Goal: Check status: Check status

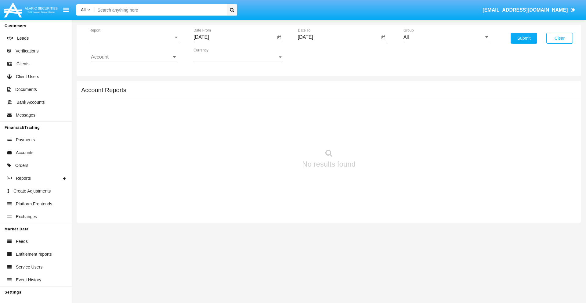
click at [134, 37] on span "Report" at bounding box center [131, 36] width 84 height 5
click at [132, 42] on span "Trades" at bounding box center [134, 41] width 86 height 15
click at [234, 37] on input "[DATE]" at bounding box center [235, 36] width 82 height 5
click at [214, 55] on span "[DATE]" at bounding box center [207, 55] width 13 height 5
click at [272, 135] on div "2025" at bounding box center [272, 134] width 19 height 11
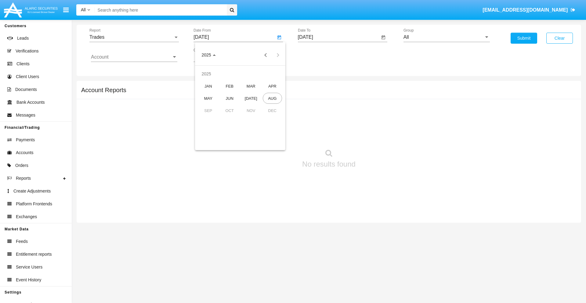
click at [208, 98] on div "MAY" at bounding box center [208, 98] width 19 height 11
click at [240, 118] on div "21" at bounding box center [240, 118] width 11 height 11
type input "05/21/25"
click at [339, 37] on input "[DATE]" at bounding box center [339, 36] width 82 height 5
click at [318, 55] on span "[DATE]" at bounding box center [312, 55] width 13 height 5
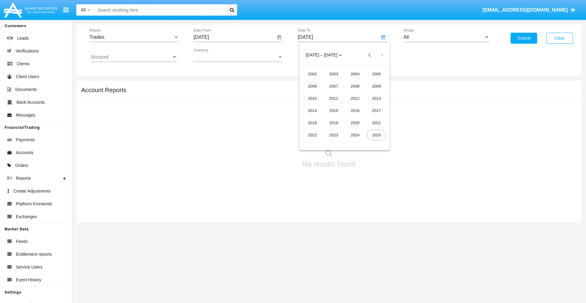
click at [376, 135] on div "2025" at bounding box center [376, 134] width 19 height 11
click at [376, 98] on div "AUG" at bounding box center [376, 98] width 19 height 11
click at [357, 118] on div "21" at bounding box center [356, 118] width 11 height 11
type input "[DATE]"
click at [447, 37] on input "All" at bounding box center [447, 36] width 86 height 5
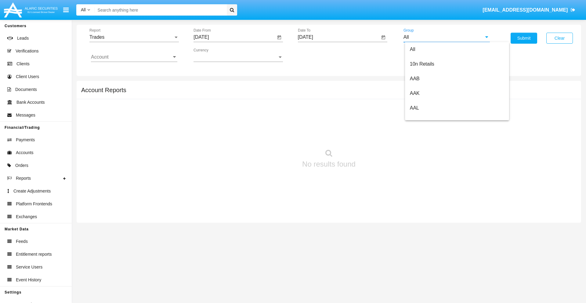
scroll to position [327, 0]
click at [430, 118] on span "Hammer Web Lite" at bounding box center [429, 117] width 39 height 5
type input "Hammer Web Lite"
click at [134, 57] on input "Account" at bounding box center [134, 56] width 86 height 5
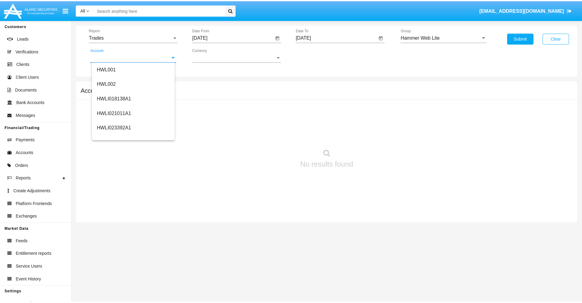
scroll to position [93, 0]
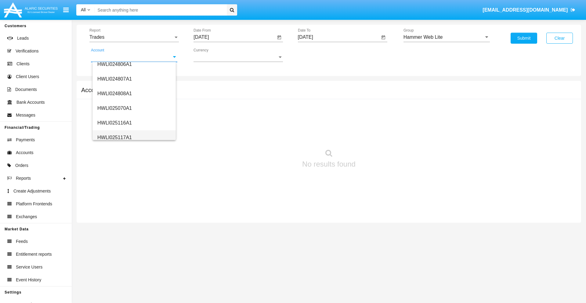
click at [114, 137] on span "HWLI025117A1" at bounding box center [114, 137] width 34 height 5
type input "HWLI025117A1"
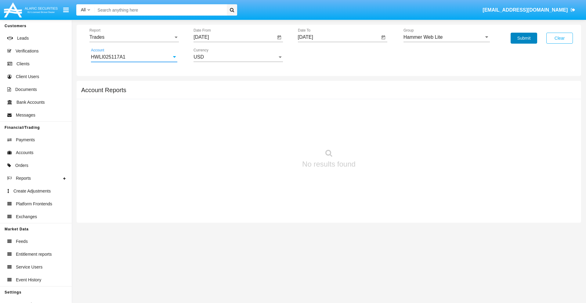
click at [524, 38] on button "Submit" at bounding box center [524, 38] width 27 height 11
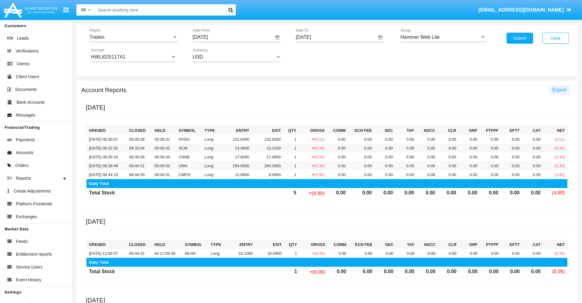
click at [559, 90] on span "Export" at bounding box center [559, 89] width 14 height 5
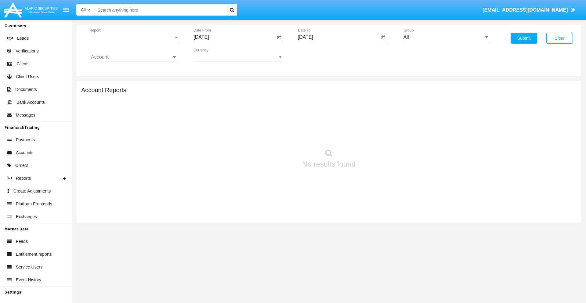
click at [134, 37] on span "Report" at bounding box center [131, 36] width 84 height 5
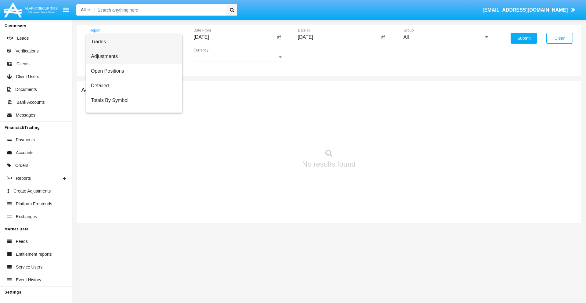
click at [132, 56] on span "Adjustments" at bounding box center [134, 56] width 86 height 15
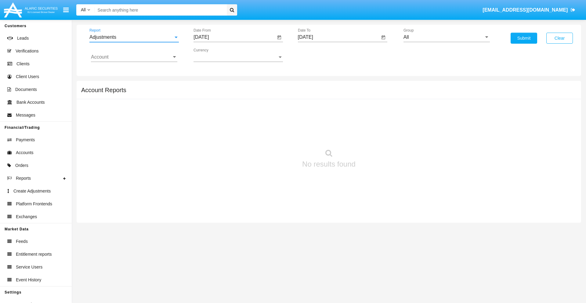
click at [234, 37] on input "[DATE]" at bounding box center [235, 36] width 82 height 5
click at [214, 55] on span "[DATE]" at bounding box center [207, 55] width 13 height 5
click at [272, 135] on div "2025" at bounding box center [272, 134] width 19 height 11
click at [251, 98] on div "[DATE]" at bounding box center [250, 98] width 19 height 11
click at [216, 130] on div "21" at bounding box center [215, 130] width 11 height 11
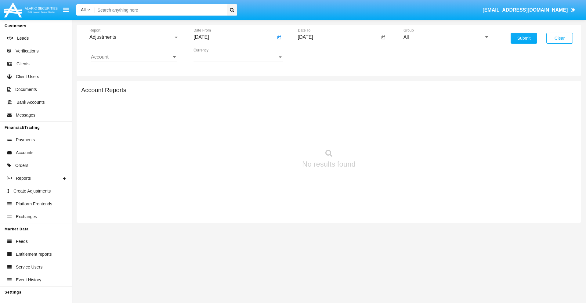
type input "[DATE]"
click at [339, 37] on input "[DATE]" at bounding box center [339, 36] width 82 height 5
click at [318, 55] on span "[DATE]" at bounding box center [312, 55] width 13 height 5
click at [376, 135] on div "2025" at bounding box center [376, 134] width 19 height 11
click at [376, 98] on div "AUG" at bounding box center [376, 98] width 19 height 11
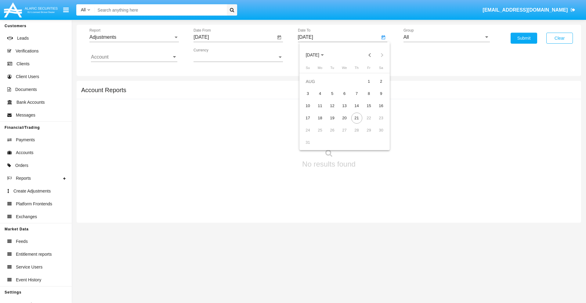
click at [357, 118] on div "21" at bounding box center [356, 118] width 11 height 11
type input "[DATE]"
click at [447, 37] on input "All" at bounding box center [447, 36] width 86 height 5
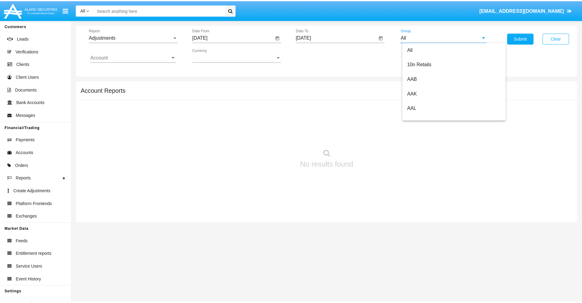
scroll to position [137, 0]
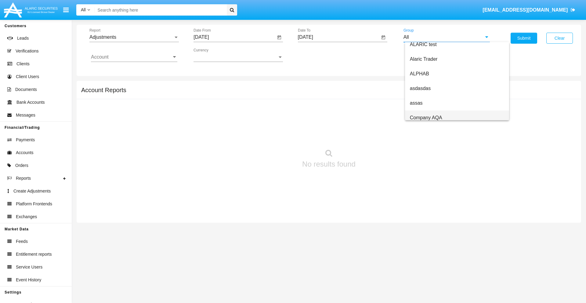
click at [426, 118] on span "Company AQA" at bounding box center [426, 117] width 32 height 5
type input "Company AQA"
click at [134, 57] on input "Account" at bounding box center [134, 56] width 86 height 5
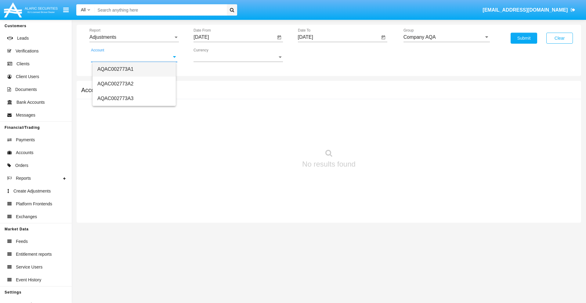
click at [115, 69] on span "AQAC002773A1" at bounding box center [115, 69] width 36 height 5
type input "AQAC002773A1"
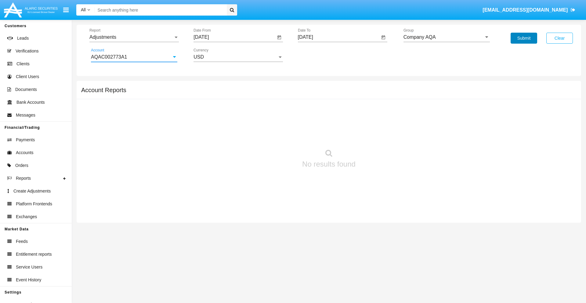
click at [524, 38] on button "Submit" at bounding box center [524, 38] width 27 height 11
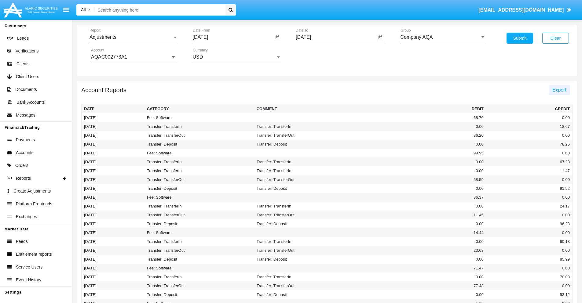
click at [559, 90] on span "Export" at bounding box center [559, 89] width 14 height 5
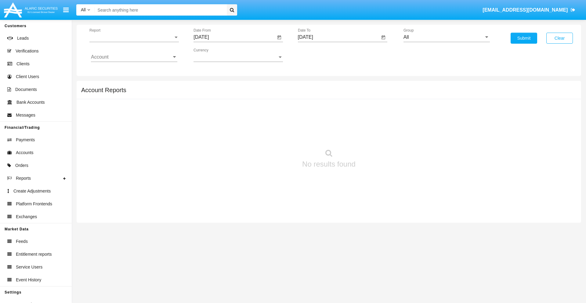
click at [134, 37] on span "Report" at bounding box center [131, 36] width 84 height 5
click at [132, 71] on span "Open Positions" at bounding box center [134, 71] width 86 height 15
click at [234, 37] on input "[DATE]" at bounding box center [235, 36] width 82 height 5
click at [214, 55] on span "[DATE]" at bounding box center [207, 55] width 13 height 5
click at [272, 135] on div "2025" at bounding box center [272, 134] width 19 height 11
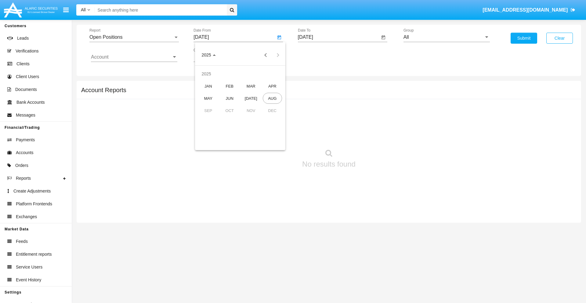
click at [251, 98] on div "[DATE]" at bounding box center [250, 98] width 19 height 11
click at [216, 130] on div "21" at bounding box center [215, 130] width 11 height 11
type input "[DATE]"
click at [339, 37] on input "[DATE]" at bounding box center [339, 36] width 82 height 5
click at [318, 55] on span "[DATE]" at bounding box center [312, 55] width 13 height 5
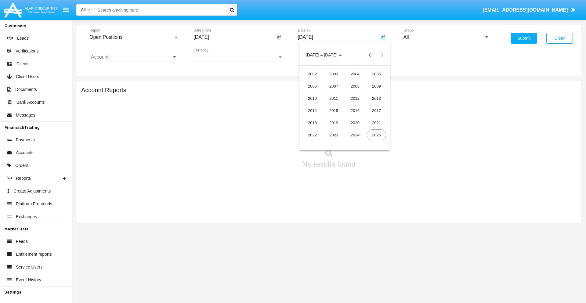
click at [376, 135] on div "2025" at bounding box center [376, 134] width 19 height 11
click at [376, 98] on div "AUG" at bounding box center [376, 98] width 19 height 11
click at [357, 118] on div "21" at bounding box center [356, 118] width 11 height 11
type input "[DATE]"
click at [447, 37] on input "All" at bounding box center [447, 36] width 86 height 5
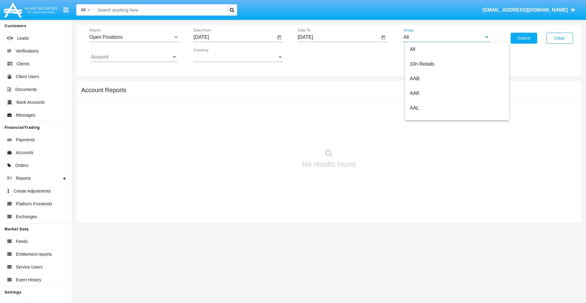
type input "Hammer Web Lite"
click at [134, 57] on input "Account" at bounding box center [134, 56] width 86 height 5
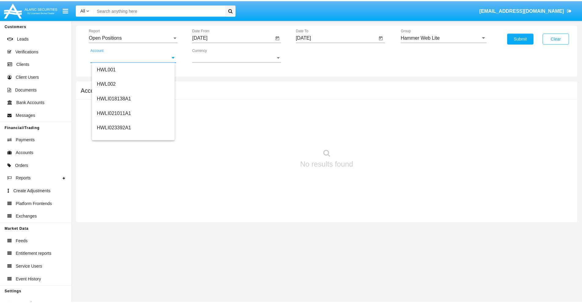
scroll to position [93, 0]
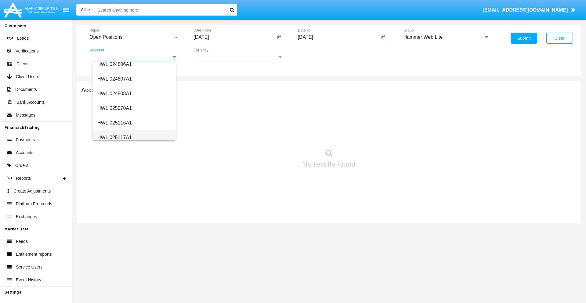
click at [114, 137] on span "HWLI025117A1" at bounding box center [114, 137] width 34 height 5
type input "HWLI025117A1"
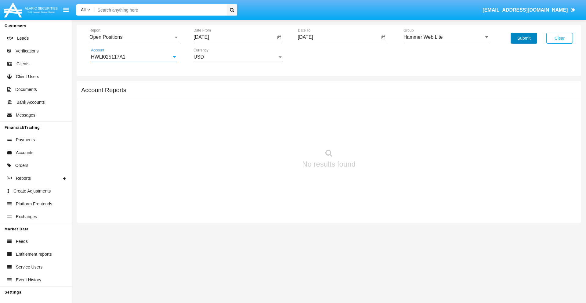
click at [524, 38] on button "Submit" at bounding box center [524, 38] width 27 height 11
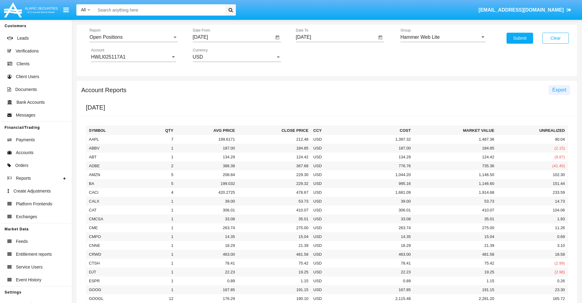
click at [559, 90] on span "Export" at bounding box center [559, 89] width 14 height 5
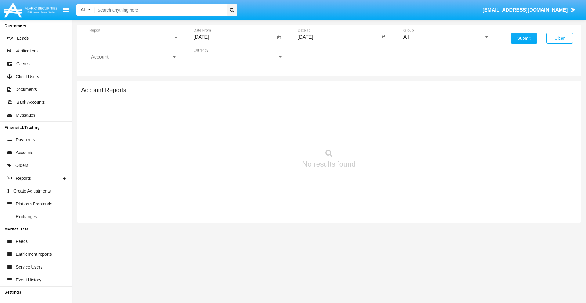
click at [134, 37] on span "Report" at bounding box center [131, 36] width 84 height 5
click at [132, 86] on span "Detailed" at bounding box center [134, 85] width 86 height 15
click at [234, 37] on input "[DATE]" at bounding box center [235, 36] width 82 height 5
click at [214, 55] on span "[DATE]" at bounding box center [207, 55] width 13 height 5
click at [272, 135] on div "2025" at bounding box center [272, 134] width 19 height 11
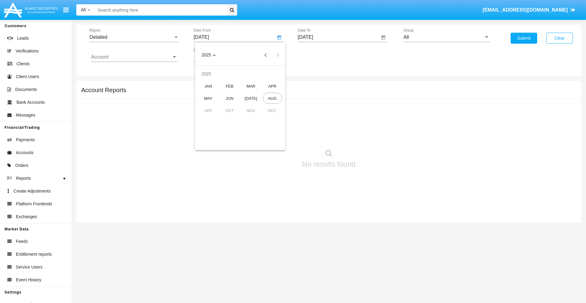
click at [272, 98] on div "AUG" at bounding box center [272, 98] width 19 height 11
click at [216, 106] on div "11" at bounding box center [215, 105] width 11 height 11
type input "[DATE]"
click at [339, 37] on input "[DATE]" at bounding box center [339, 36] width 82 height 5
click at [318, 55] on span "[DATE]" at bounding box center [312, 55] width 13 height 5
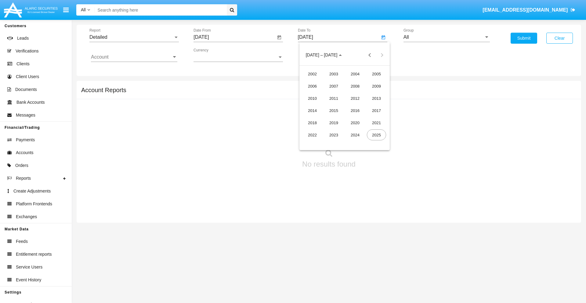
click at [376, 135] on div "2025" at bounding box center [376, 134] width 19 height 11
click at [376, 98] on div "AUG" at bounding box center [376, 98] width 19 height 11
click at [357, 118] on div "21" at bounding box center [356, 118] width 11 height 11
type input "[DATE]"
click at [447, 37] on input "All" at bounding box center [447, 36] width 86 height 5
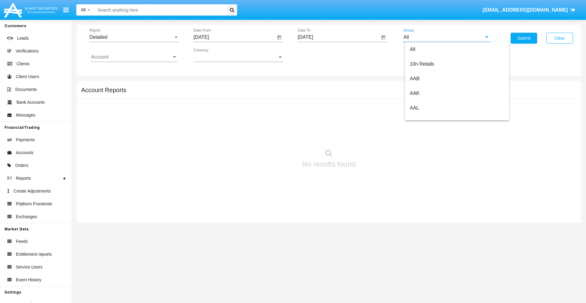
scroll to position [327, 0]
click at [430, 118] on span "Hammer Web Lite" at bounding box center [429, 117] width 39 height 5
type input "Hammer Web Lite"
click at [134, 57] on input "Account" at bounding box center [134, 56] width 86 height 5
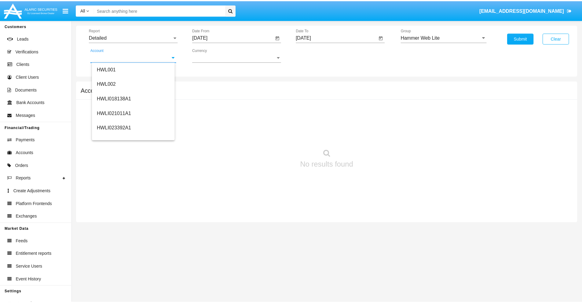
scroll to position [93, 0]
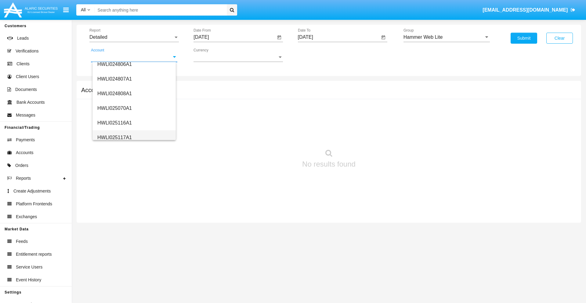
click at [114, 137] on span "HWLI025117A1" at bounding box center [114, 137] width 34 height 5
type input "HWLI025117A1"
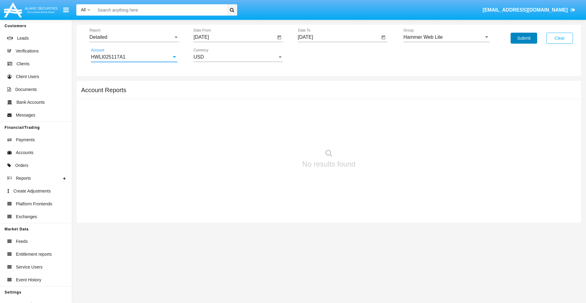
click at [524, 38] on button "Submit" at bounding box center [524, 38] width 27 height 11
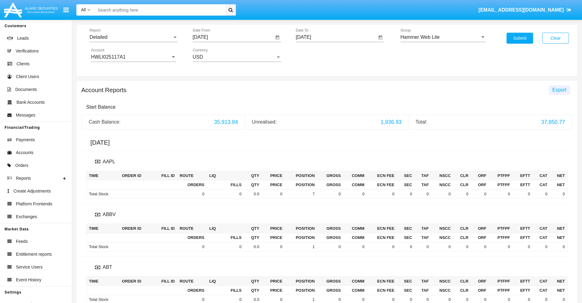
click at [559, 90] on span "Export" at bounding box center [559, 89] width 14 height 5
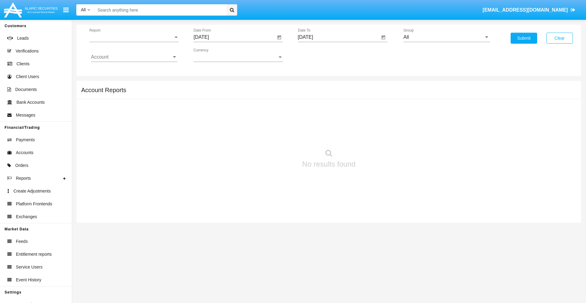
click at [134, 37] on span "Report" at bounding box center [131, 36] width 84 height 5
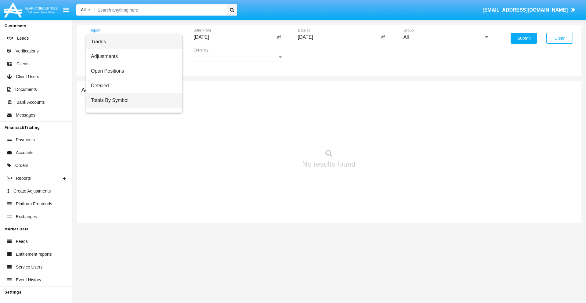
click at [132, 100] on span "Totals By Symbol" at bounding box center [134, 100] width 86 height 15
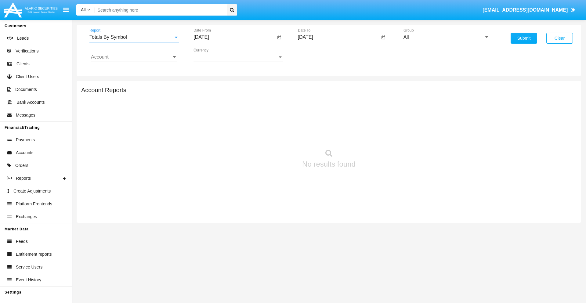
click at [234, 37] on input "[DATE]" at bounding box center [235, 36] width 82 height 5
click at [214, 55] on span "[DATE]" at bounding box center [207, 55] width 13 height 5
click at [272, 135] on div "2025" at bounding box center [272, 134] width 19 height 11
click at [251, 98] on div "[DATE]" at bounding box center [250, 98] width 19 height 11
click at [228, 130] on div "22" at bounding box center [228, 130] width 11 height 11
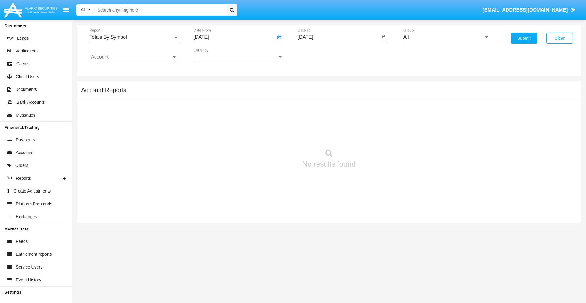
type input "07/22/25"
click at [339, 37] on input "[DATE]" at bounding box center [339, 36] width 82 height 5
click at [318, 55] on span "[DATE]" at bounding box center [312, 55] width 13 height 5
click at [376, 135] on div "2025" at bounding box center [376, 134] width 19 height 11
click at [376, 98] on div "AUG" at bounding box center [376, 98] width 19 height 11
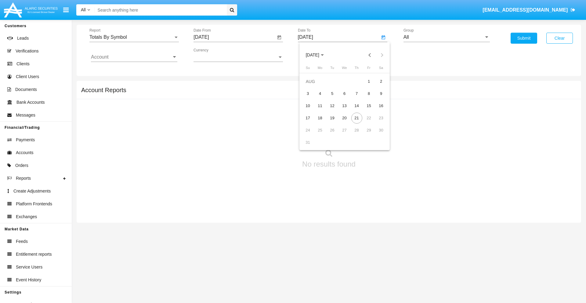
click at [357, 118] on div "21" at bounding box center [356, 118] width 11 height 11
type input "[DATE]"
click at [447, 37] on input "All" at bounding box center [447, 36] width 86 height 5
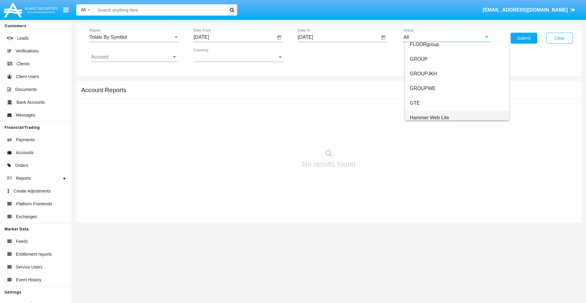
click at [430, 118] on span "Hammer Web Lite" at bounding box center [429, 117] width 39 height 5
type input "Hammer Web Lite"
click at [134, 57] on input "Account" at bounding box center [134, 56] width 86 height 5
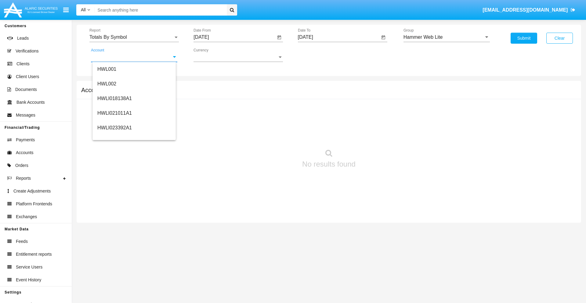
scroll to position [93, 0]
click at [114, 137] on span "HWLI025117A1" at bounding box center [114, 137] width 34 height 5
type input "HWLI025117A1"
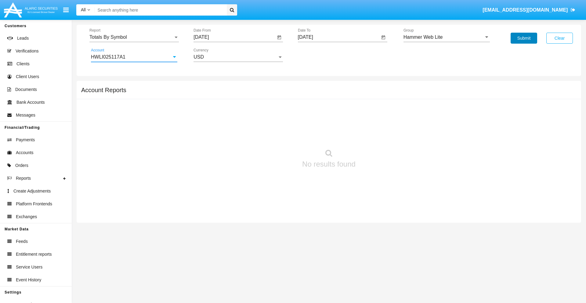
click at [524, 38] on button "Submit" at bounding box center [524, 38] width 27 height 11
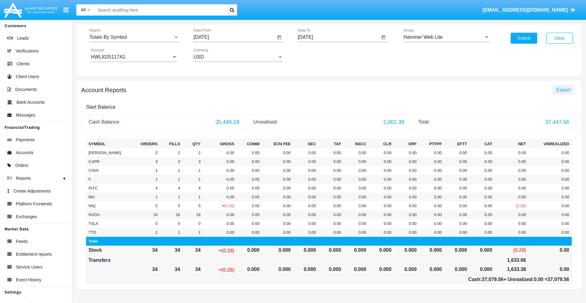
click at [563, 90] on span "Export" at bounding box center [564, 89] width 14 height 5
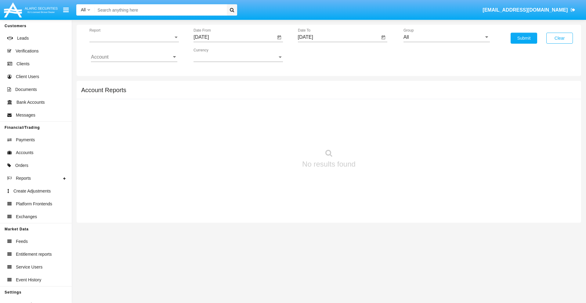
click at [134, 37] on span "Report" at bounding box center [131, 36] width 84 height 5
click at [132, 105] on span "Totals By Date" at bounding box center [134, 105] width 86 height 15
click at [234, 37] on input "[DATE]" at bounding box center [235, 36] width 82 height 5
click at [214, 55] on span "[DATE]" at bounding box center [207, 55] width 13 height 5
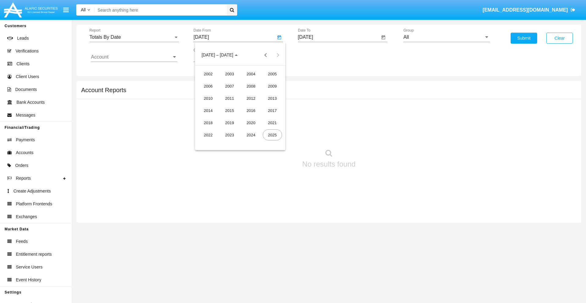
click at [272, 135] on div "2025" at bounding box center [272, 134] width 19 height 11
click at [272, 98] on div "AUG" at bounding box center [272, 98] width 19 height 11
click at [240, 93] on div "6" at bounding box center [240, 93] width 11 height 11
type input "[DATE]"
click at [339, 37] on input "[DATE]" at bounding box center [339, 36] width 82 height 5
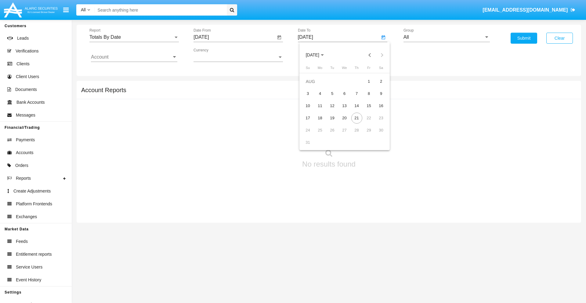
click at [318, 55] on span "[DATE]" at bounding box center [312, 55] width 13 height 5
click at [376, 135] on div "2025" at bounding box center [376, 134] width 19 height 11
click at [376, 98] on div "AUG" at bounding box center [376, 98] width 19 height 11
click at [357, 118] on div "21" at bounding box center [356, 118] width 11 height 11
type input "[DATE]"
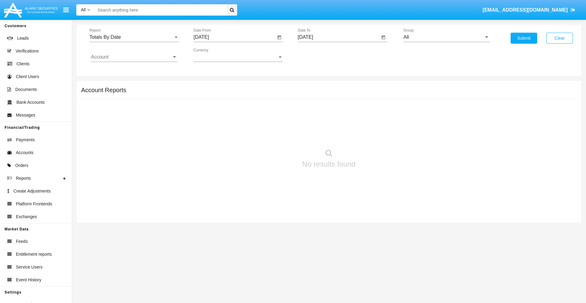
click at [447, 37] on input "All" at bounding box center [447, 36] width 86 height 5
click at [430, 118] on span "Hammer Web Lite" at bounding box center [429, 117] width 39 height 5
type input "Hammer Web Lite"
click at [134, 57] on input "Account" at bounding box center [134, 56] width 86 height 5
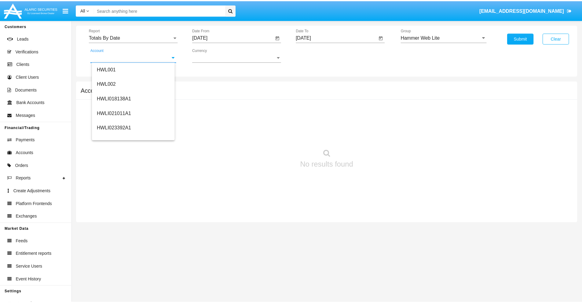
scroll to position [93, 0]
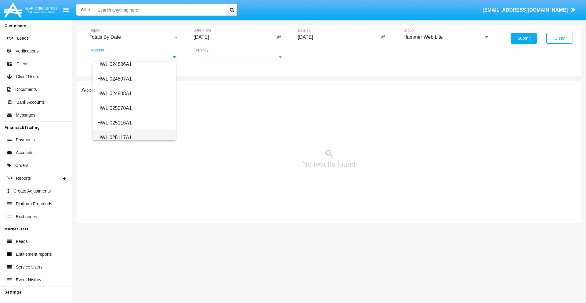
click at [114, 137] on span "HWLI025117A1" at bounding box center [114, 137] width 34 height 5
type input "HWLI025117A1"
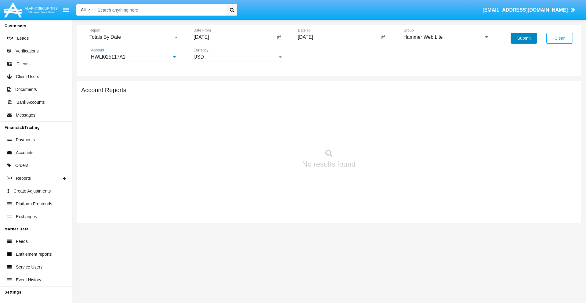
click at [524, 38] on button "Submit" at bounding box center [524, 38] width 27 height 11
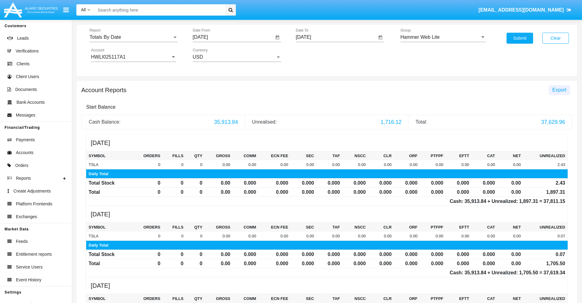
click at [559, 90] on span "Export" at bounding box center [559, 89] width 14 height 5
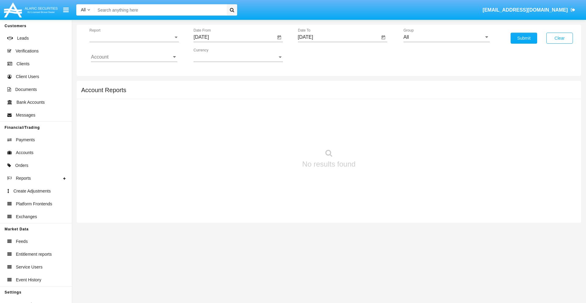
click at [134, 37] on span "Report" at bounding box center [131, 36] width 84 height 5
click at [132, 105] on span "Summary By Date" at bounding box center [134, 105] width 86 height 15
click at [234, 37] on input "[DATE]" at bounding box center [235, 36] width 82 height 5
click at [214, 55] on span "[DATE]" at bounding box center [207, 55] width 13 height 5
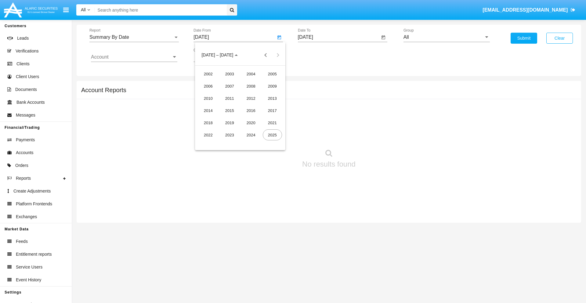
click at [272, 135] on div "2025" at bounding box center [272, 134] width 19 height 11
click at [272, 98] on div "AUG" at bounding box center [272, 98] width 19 height 11
click at [240, 93] on div "6" at bounding box center [240, 93] width 11 height 11
type input "08/06/25"
click at [339, 37] on input "[DATE]" at bounding box center [339, 36] width 82 height 5
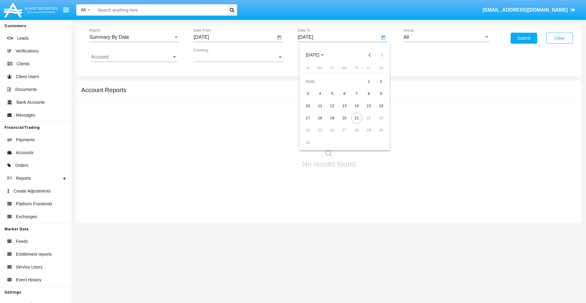
click at [318, 55] on span "[DATE]" at bounding box center [312, 55] width 13 height 5
click at [376, 135] on div "2025" at bounding box center [376, 134] width 19 height 11
click at [376, 98] on div "AUG" at bounding box center [376, 98] width 19 height 11
click at [357, 118] on div "21" at bounding box center [356, 118] width 11 height 11
type input "08/21/25"
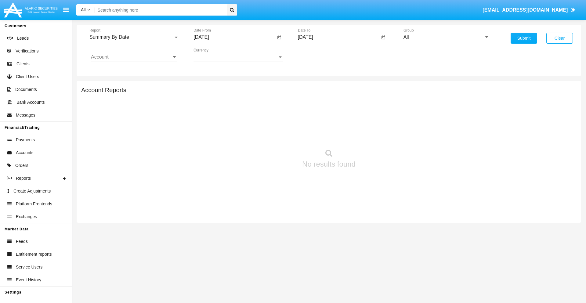
click at [447, 37] on input "All" at bounding box center [447, 36] width 86 height 5
click at [430, 118] on span "Hammer Web Lite" at bounding box center [429, 117] width 39 height 5
type input "Hammer Web Lite"
click at [134, 57] on input "Account" at bounding box center [134, 56] width 86 height 5
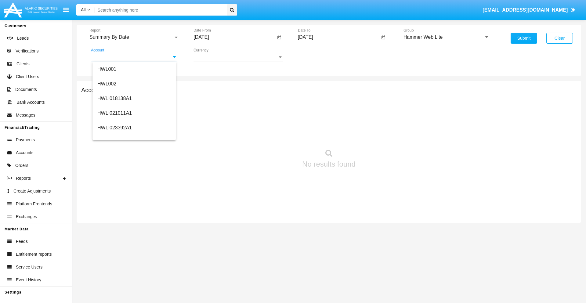
scroll to position [93, 0]
click at [114, 137] on span "HWLI025117A1" at bounding box center [114, 137] width 34 height 5
type input "HWLI025117A1"
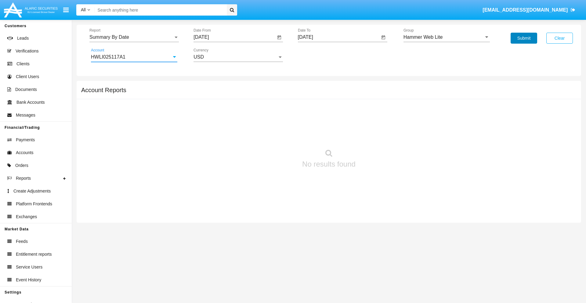
click at [524, 38] on button "Submit" at bounding box center [524, 38] width 27 height 11
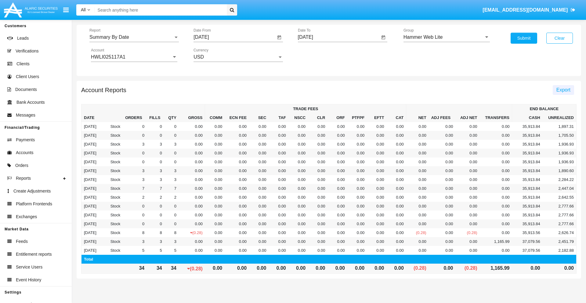
click at [563, 90] on span "Export" at bounding box center [564, 89] width 14 height 5
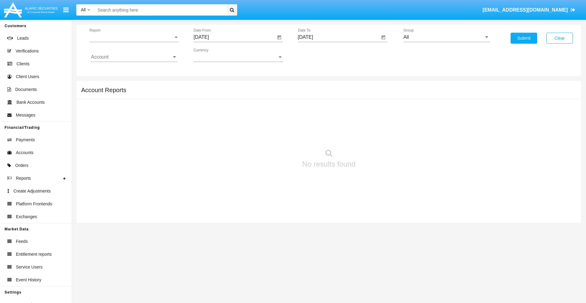
click at [134, 37] on span "Report" at bounding box center [131, 36] width 84 height 5
click at [132, 105] on span "Fees By Destination" at bounding box center [134, 105] width 86 height 15
click at [234, 37] on input "[DATE]" at bounding box center [235, 36] width 82 height 5
click at [214, 55] on span "[DATE]" at bounding box center [207, 55] width 13 height 5
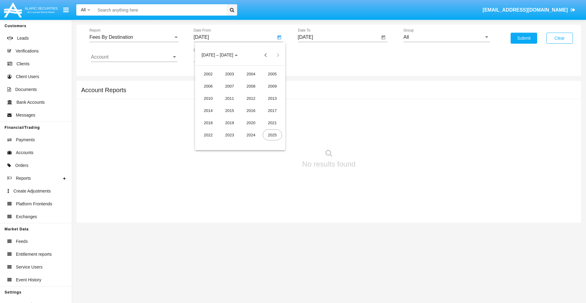
click at [272, 135] on div "2025" at bounding box center [272, 134] width 19 height 11
click at [208, 98] on div "MAY" at bounding box center [208, 98] width 19 height 11
click at [240, 118] on div "21" at bounding box center [240, 118] width 11 height 11
type input "[DATE]"
click at [339, 37] on input "[DATE]" at bounding box center [339, 36] width 82 height 5
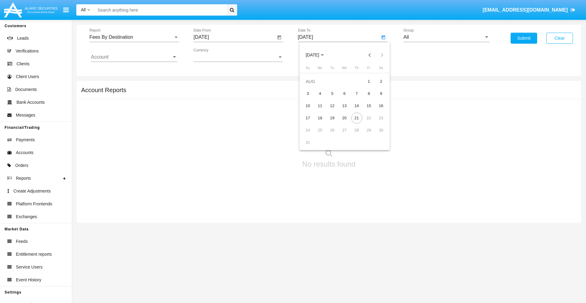
click at [318, 55] on span "[DATE]" at bounding box center [312, 55] width 13 height 5
click at [376, 135] on div "2025" at bounding box center [376, 134] width 19 height 11
click at [376, 98] on div "AUG" at bounding box center [376, 98] width 19 height 11
click at [357, 118] on div "21" at bounding box center [356, 118] width 11 height 11
type input "08/21/25"
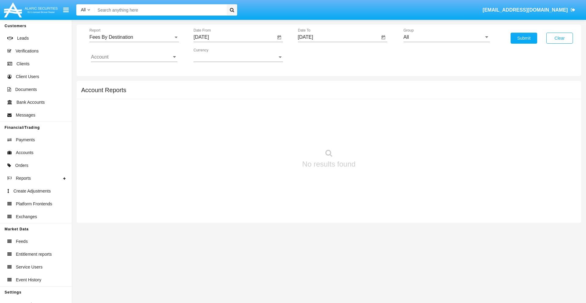
click at [447, 37] on input "All" at bounding box center [447, 36] width 86 height 5
click at [430, 118] on span "Hammer Web Lite" at bounding box center [429, 117] width 39 height 5
type input "Hammer Web Lite"
click at [134, 57] on input "Account" at bounding box center [134, 56] width 86 height 5
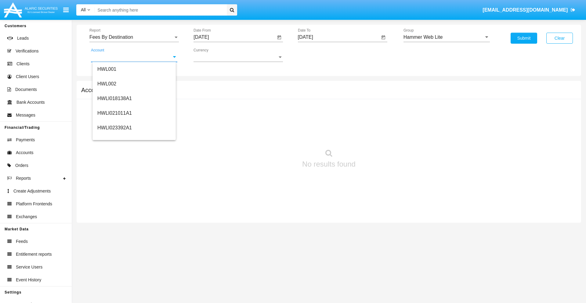
click at [114, 228] on span "HWLI025117A1" at bounding box center [114, 230] width 34 height 5
type input "HWLI025117A1"
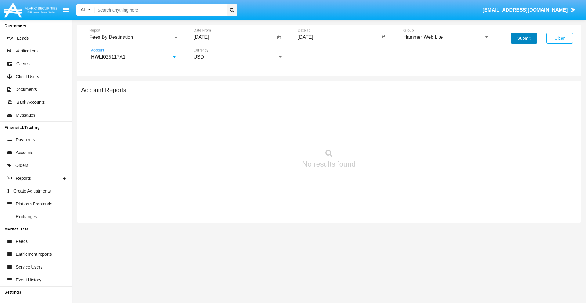
click at [524, 38] on button "Submit" at bounding box center [524, 38] width 27 height 11
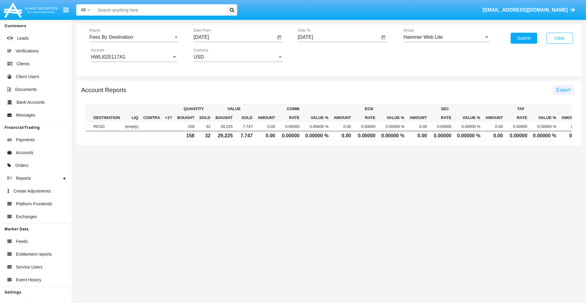
click at [563, 90] on span "Export" at bounding box center [564, 89] width 14 height 5
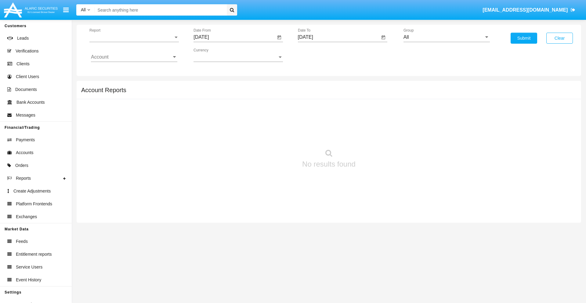
click at [134, 37] on span "Report" at bounding box center [131, 36] width 84 height 5
click at [132, 42] on span "Trades" at bounding box center [134, 41] width 86 height 15
click at [234, 37] on input "[DATE]" at bounding box center [235, 36] width 82 height 5
click at [214, 55] on span "[DATE]" at bounding box center [207, 55] width 13 height 5
click at [230, 123] on div "2019" at bounding box center [229, 122] width 19 height 11
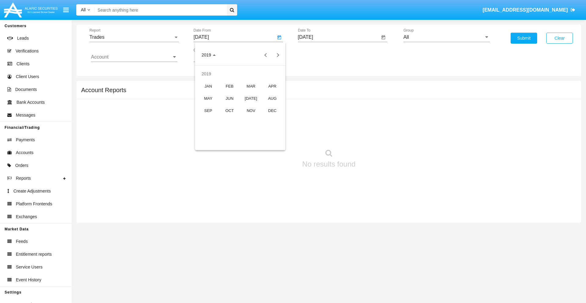
click at [208, 86] on div "JAN" at bounding box center [208, 86] width 19 height 11
click at [228, 93] on div "1" at bounding box center [228, 93] width 11 height 11
type input "[DATE]"
click at [339, 37] on input "[DATE]" at bounding box center [339, 36] width 82 height 5
click at [318, 55] on span "[DATE]" at bounding box center [312, 55] width 13 height 5
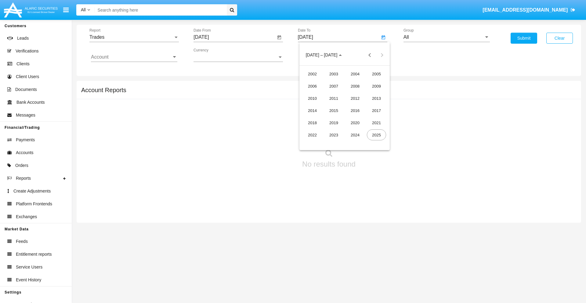
click at [334, 123] on div "2019" at bounding box center [333, 122] width 19 height 11
click at [312, 86] on div "JAN" at bounding box center [312, 86] width 19 height 11
click at [332, 93] on div "1" at bounding box center [332, 93] width 11 height 11
type input "[DATE]"
click at [134, 57] on input "Account" at bounding box center [134, 56] width 86 height 5
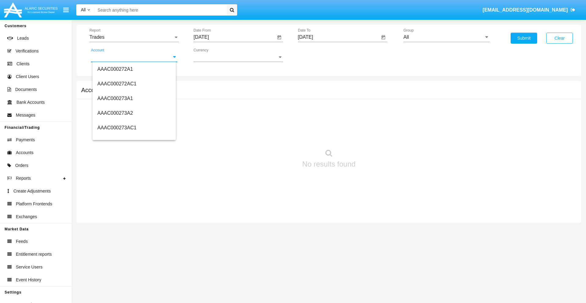
scroll to position [59004, 0]
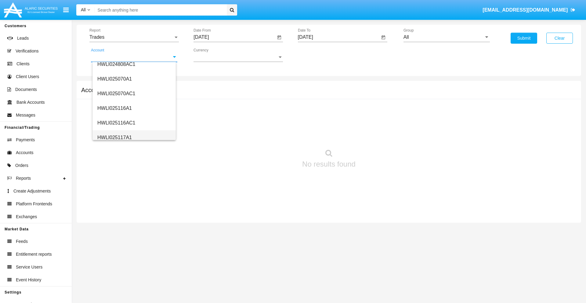
click at [114, 137] on span "HWLI025117A1" at bounding box center [114, 137] width 34 height 5
type input "HWLI025117A1"
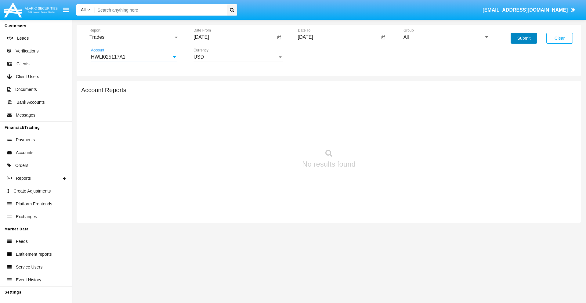
click at [524, 38] on button "Submit" at bounding box center [524, 38] width 27 height 11
click at [134, 37] on span "Report" at bounding box center [131, 36] width 84 height 5
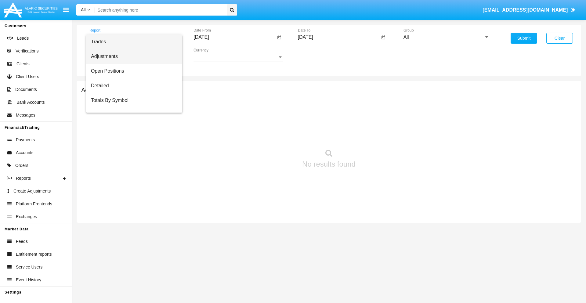
click at [132, 56] on span "Adjustments" at bounding box center [134, 56] width 86 height 15
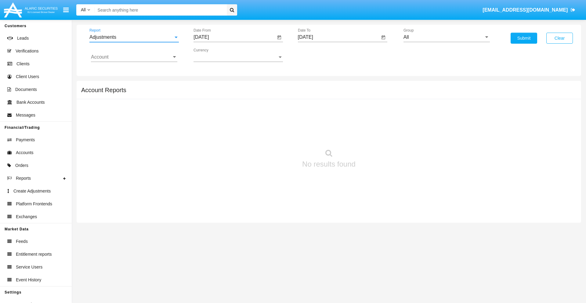
click at [234, 37] on input "[DATE]" at bounding box center [235, 36] width 82 height 5
click at [214, 55] on span "[DATE]" at bounding box center [207, 55] width 13 height 5
click at [230, 123] on div "2019" at bounding box center [229, 122] width 19 height 11
click at [208, 86] on div "JAN" at bounding box center [208, 86] width 19 height 11
click at [228, 93] on div "1" at bounding box center [228, 93] width 11 height 11
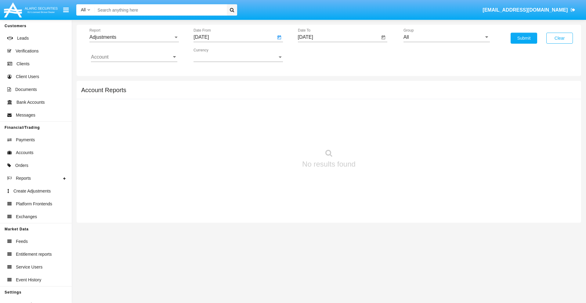
type input "[DATE]"
click at [339, 37] on input "[DATE]" at bounding box center [339, 36] width 82 height 5
click at [318, 55] on span "[DATE]" at bounding box center [312, 55] width 13 height 5
click at [334, 123] on div "2019" at bounding box center [333, 122] width 19 height 11
click at [312, 86] on div "JAN" at bounding box center [312, 86] width 19 height 11
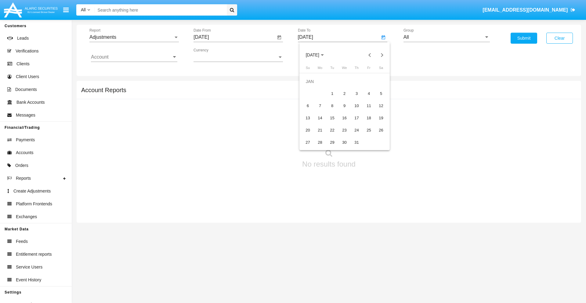
click at [332, 93] on div "1" at bounding box center [332, 93] width 11 height 11
type input "[DATE]"
click at [134, 57] on input "Account" at bounding box center [134, 56] width 86 height 5
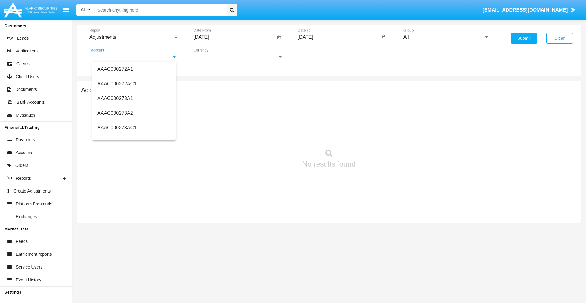
scroll to position [59004, 0]
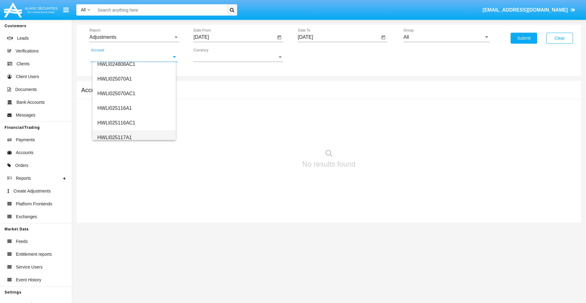
click at [114, 137] on span "HWLI025117A1" at bounding box center [114, 137] width 34 height 5
type input "HWLI025117A1"
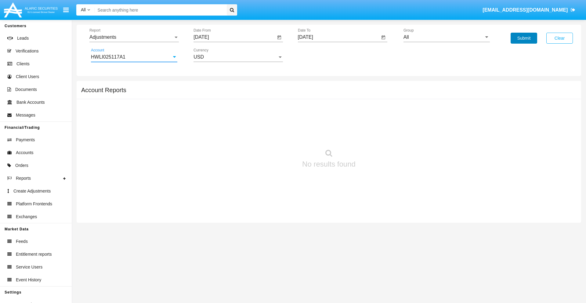
click at [524, 38] on button "Submit" at bounding box center [524, 38] width 27 height 11
click at [134, 37] on span "Report" at bounding box center [131, 36] width 84 height 5
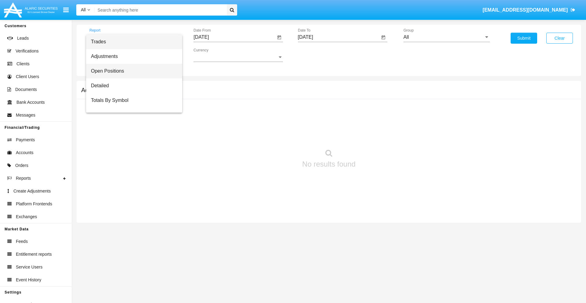
click at [132, 71] on span "Open Positions" at bounding box center [134, 71] width 86 height 15
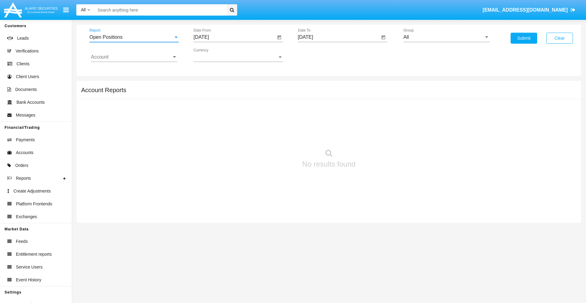
click at [234, 37] on input "[DATE]" at bounding box center [235, 36] width 82 height 5
click at [214, 55] on span "[DATE]" at bounding box center [207, 55] width 13 height 5
click at [230, 123] on div "2019" at bounding box center [229, 122] width 19 height 11
click at [208, 86] on div "JAN" at bounding box center [208, 86] width 19 height 11
click at [228, 93] on div "1" at bounding box center [228, 93] width 11 height 11
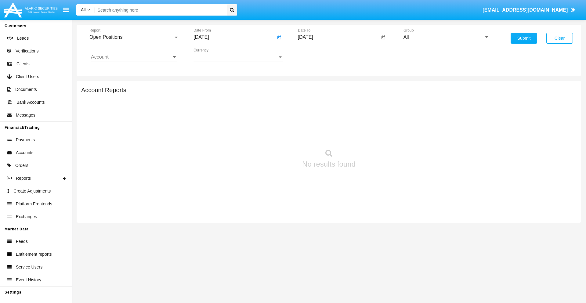
type input "[DATE]"
click at [339, 37] on input "[DATE]" at bounding box center [339, 36] width 82 height 5
click at [318, 55] on span "[DATE]" at bounding box center [312, 55] width 13 height 5
click at [334, 123] on div "2019" at bounding box center [333, 122] width 19 height 11
click at [312, 86] on div "JAN" at bounding box center [312, 86] width 19 height 11
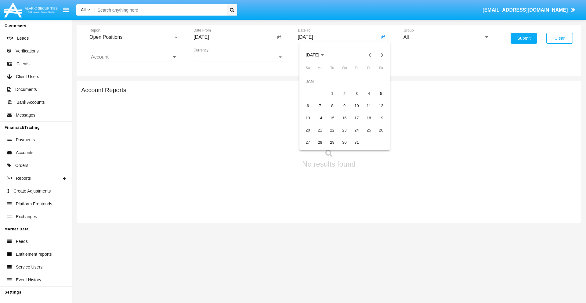
click at [332, 93] on div "1" at bounding box center [332, 93] width 11 height 11
type input "[DATE]"
click at [134, 57] on input "Account" at bounding box center [134, 56] width 86 height 5
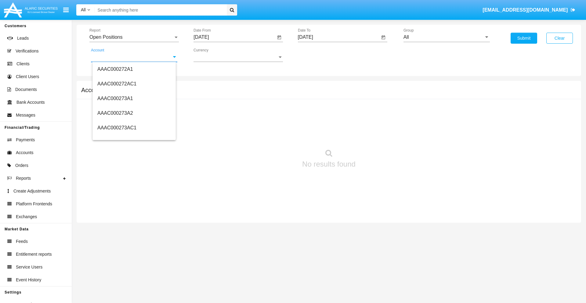
scroll to position [59004, 0]
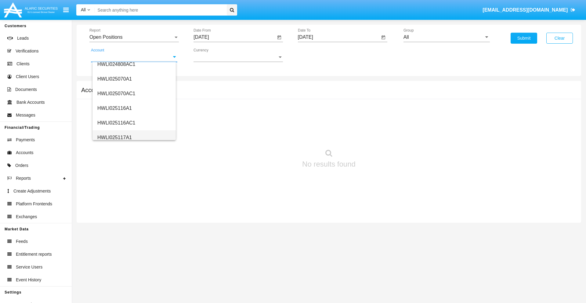
click at [114, 137] on span "HWLI025117A1" at bounding box center [114, 137] width 34 height 5
type input "HWLI025117A1"
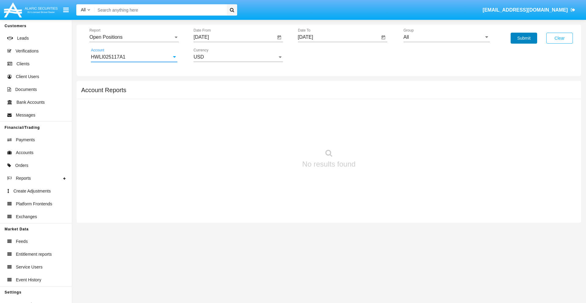
click at [524, 38] on button "Submit" at bounding box center [524, 38] width 27 height 11
click at [134, 37] on span "Report" at bounding box center [131, 36] width 84 height 5
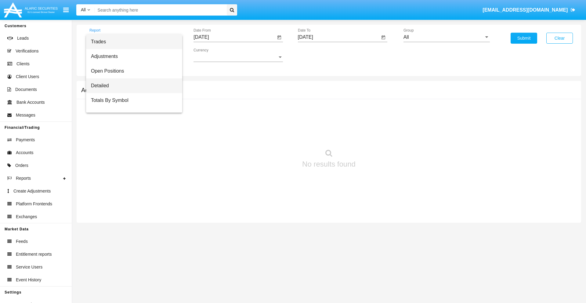
click at [132, 86] on span "Detailed" at bounding box center [134, 85] width 86 height 15
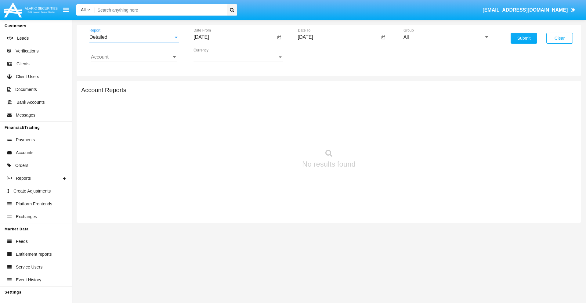
click at [234, 37] on input "[DATE]" at bounding box center [235, 36] width 82 height 5
click at [214, 55] on span "[DATE]" at bounding box center [207, 55] width 13 height 5
click at [230, 123] on div "2019" at bounding box center [229, 122] width 19 height 11
click at [208, 86] on div "JAN" at bounding box center [208, 86] width 19 height 11
click at [228, 93] on div "1" at bounding box center [228, 93] width 11 height 11
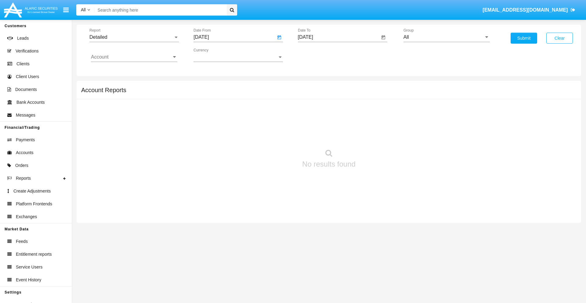
type input "[DATE]"
click at [339, 37] on input "[DATE]" at bounding box center [339, 36] width 82 height 5
click at [318, 55] on span "[DATE]" at bounding box center [312, 55] width 13 height 5
click at [334, 123] on div "2019" at bounding box center [333, 122] width 19 height 11
click at [312, 86] on div "JAN" at bounding box center [312, 86] width 19 height 11
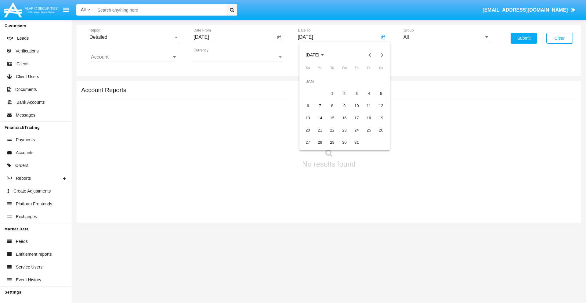
click at [332, 93] on div "1" at bounding box center [332, 93] width 11 height 11
type input "[DATE]"
click at [134, 57] on input "Account" at bounding box center [134, 56] width 86 height 5
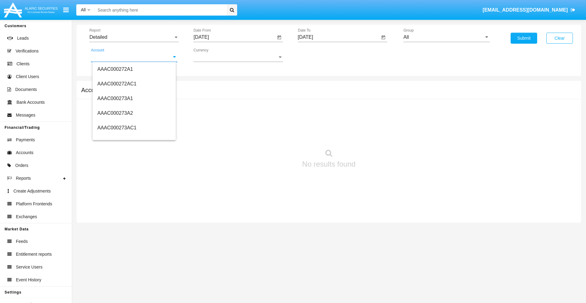
scroll to position [59004, 0]
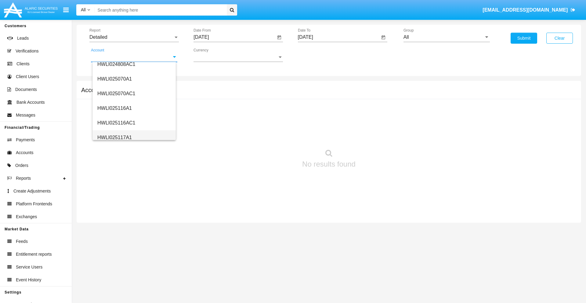
click at [114, 137] on span "HWLI025117A1" at bounding box center [114, 137] width 34 height 5
type input "HWLI025117A1"
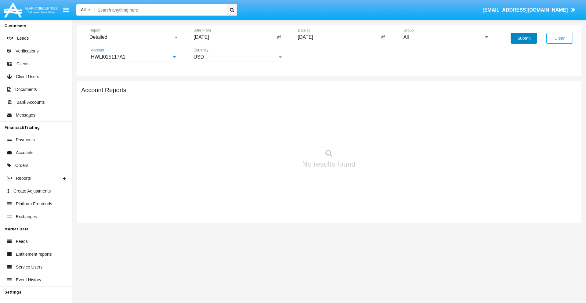
click at [524, 38] on button "Submit" at bounding box center [524, 38] width 27 height 11
click at [134, 37] on span "Report" at bounding box center [131, 36] width 84 height 5
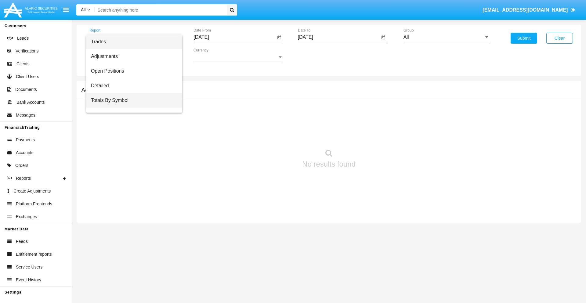
click at [132, 100] on span "Totals By Symbol" at bounding box center [134, 100] width 86 height 15
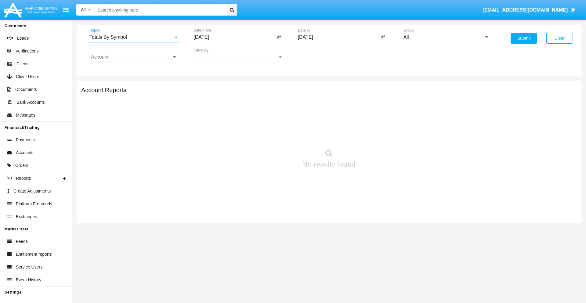
click at [234, 37] on input "[DATE]" at bounding box center [235, 36] width 82 height 5
click at [214, 55] on span "[DATE]" at bounding box center [207, 55] width 13 height 5
click at [230, 123] on div "2019" at bounding box center [229, 122] width 19 height 11
click at [208, 86] on div "JAN" at bounding box center [208, 86] width 19 height 11
click at [228, 93] on div "1" at bounding box center [228, 93] width 11 height 11
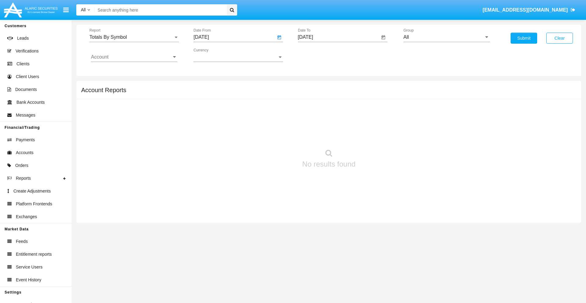
type input "[DATE]"
click at [339, 37] on input "[DATE]" at bounding box center [339, 36] width 82 height 5
click at [318, 55] on span "[DATE]" at bounding box center [312, 55] width 13 height 5
click at [334, 123] on div "2019" at bounding box center [333, 122] width 19 height 11
click at [312, 86] on div "JAN" at bounding box center [312, 86] width 19 height 11
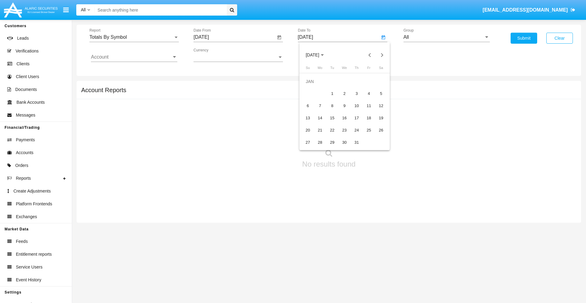
click at [332, 93] on div "1" at bounding box center [332, 93] width 11 height 11
type input "[DATE]"
click at [134, 57] on input "Account" at bounding box center [134, 56] width 86 height 5
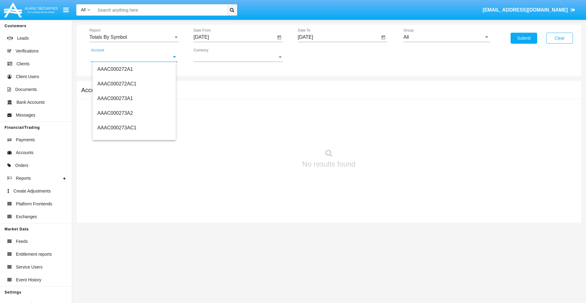
scroll to position [59004, 0]
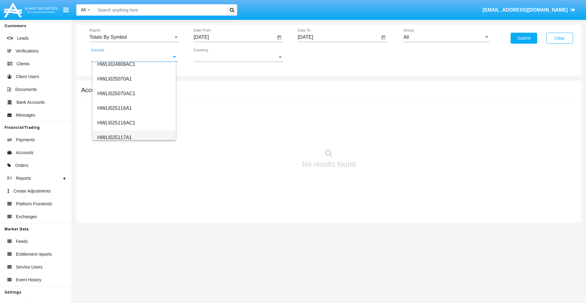
click at [114, 137] on span "HWLI025117A1" at bounding box center [114, 137] width 34 height 5
type input "HWLI025117A1"
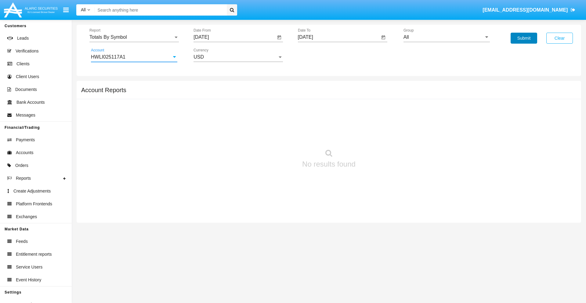
click at [524, 38] on button "Submit" at bounding box center [524, 38] width 27 height 11
click at [134, 37] on span "Report" at bounding box center [131, 36] width 84 height 5
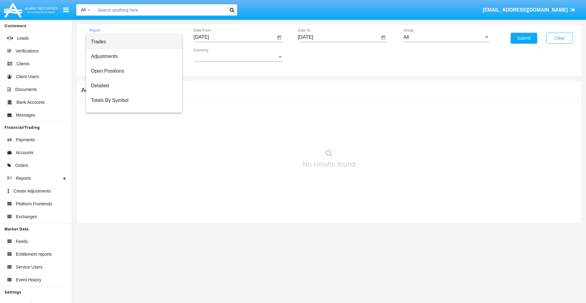
scroll to position [10, 0]
click at [132, 105] on span "Totals By Date" at bounding box center [134, 105] width 86 height 15
click at [234, 37] on input "[DATE]" at bounding box center [235, 36] width 82 height 5
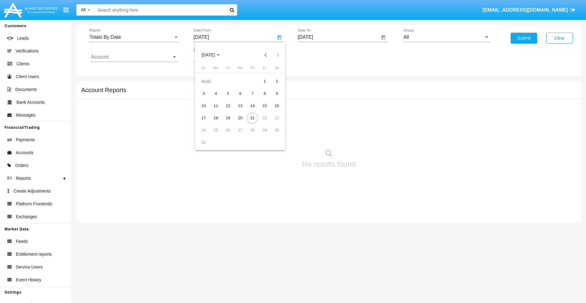
click at [214, 55] on span "[DATE]" at bounding box center [207, 55] width 13 height 5
click at [230, 123] on div "2019" at bounding box center [229, 122] width 19 height 11
click at [208, 86] on div "JAN" at bounding box center [208, 86] width 19 height 11
click at [228, 93] on div "1" at bounding box center [228, 93] width 11 height 11
type input "[DATE]"
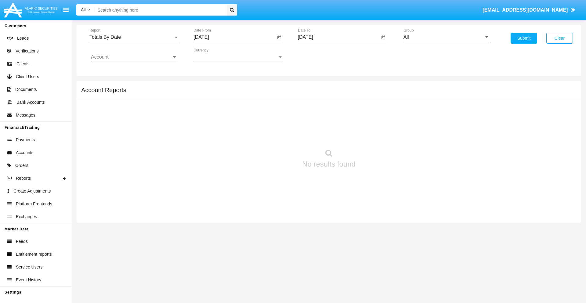
click at [339, 37] on input "[DATE]" at bounding box center [339, 36] width 82 height 5
click at [318, 55] on span "[DATE]" at bounding box center [312, 55] width 13 height 5
click at [334, 123] on div "2019" at bounding box center [333, 122] width 19 height 11
click at [312, 86] on div "JAN" at bounding box center [312, 86] width 19 height 11
click at [332, 93] on div "1" at bounding box center [332, 93] width 11 height 11
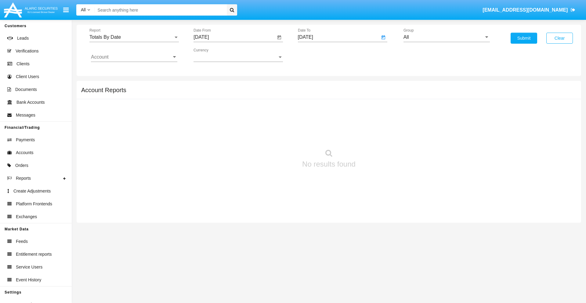
type input "[DATE]"
click at [134, 57] on input "Account" at bounding box center [134, 56] width 86 height 5
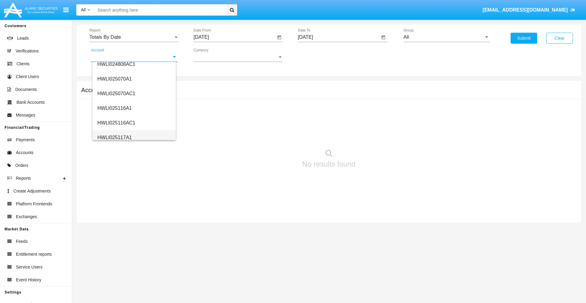
click at [114, 137] on span "HWLI025117A1" at bounding box center [114, 137] width 34 height 5
type input "HWLI025117A1"
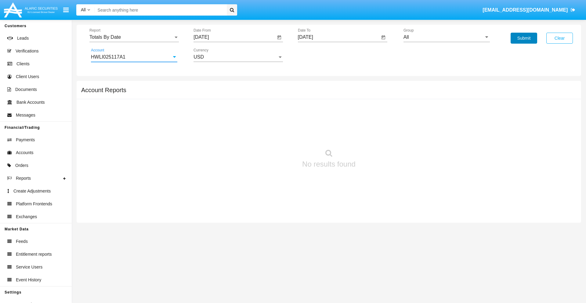
click at [524, 38] on button "Submit" at bounding box center [524, 38] width 27 height 11
click at [134, 37] on span "Report" at bounding box center [131, 36] width 84 height 5
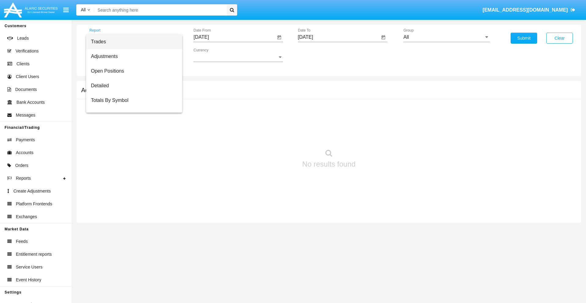
click at [132, 122] on span "Summary By Date" at bounding box center [134, 129] width 86 height 15
click at [234, 37] on input "[DATE]" at bounding box center [235, 36] width 82 height 5
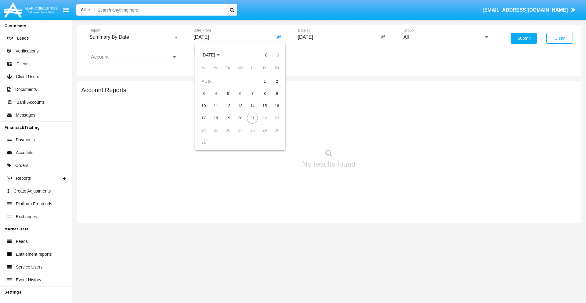
click at [214, 55] on span "[DATE]" at bounding box center [207, 55] width 13 height 5
click at [230, 123] on div "2019" at bounding box center [229, 122] width 19 height 11
click at [208, 86] on div "JAN" at bounding box center [208, 86] width 19 height 11
click at [228, 93] on div "1" at bounding box center [228, 93] width 11 height 11
type input "[DATE]"
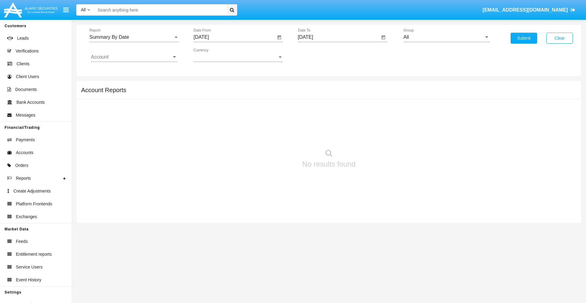
click at [339, 37] on input "[DATE]" at bounding box center [339, 36] width 82 height 5
click at [318, 55] on span "[DATE]" at bounding box center [312, 55] width 13 height 5
click at [334, 123] on div "2019" at bounding box center [333, 122] width 19 height 11
click at [312, 86] on div "JAN" at bounding box center [312, 86] width 19 height 11
click at [332, 93] on div "1" at bounding box center [332, 93] width 11 height 11
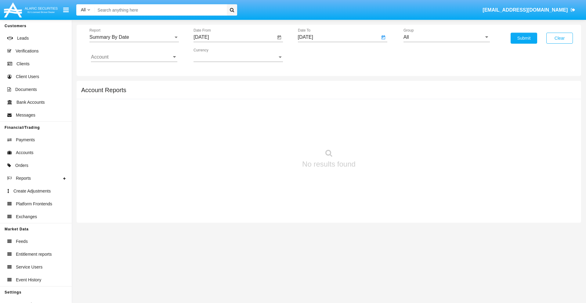
type input "[DATE]"
click at [134, 57] on input "Account" at bounding box center [134, 56] width 86 height 5
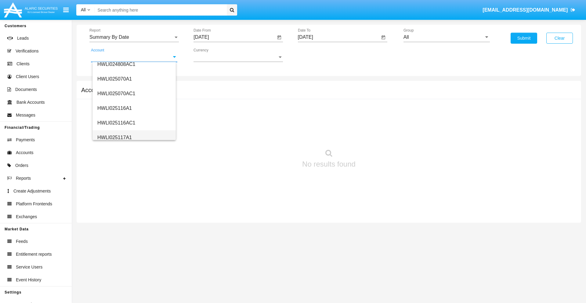
click at [114, 137] on span "HWLI025117A1" at bounding box center [114, 137] width 34 height 5
type input "HWLI025117A1"
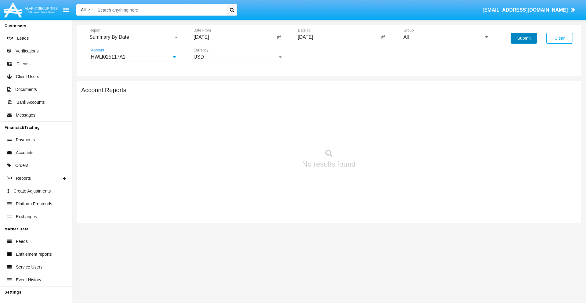
click at [524, 38] on button "Submit" at bounding box center [524, 38] width 27 height 11
click at [134, 37] on span "Report" at bounding box center [131, 36] width 84 height 5
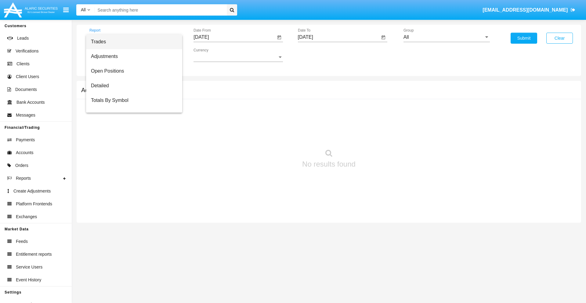
scroll to position [39, 0]
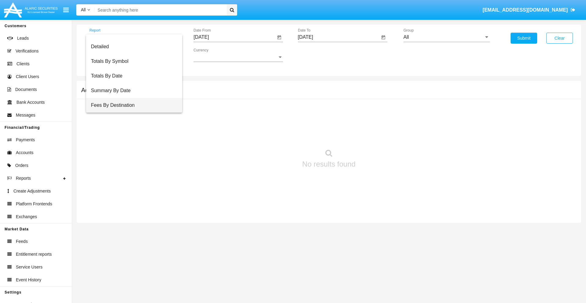
click at [132, 105] on span "Fees By Destination" at bounding box center [134, 105] width 86 height 15
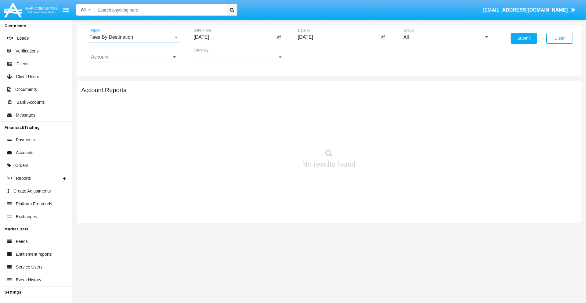
click at [234, 37] on input "[DATE]" at bounding box center [235, 36] width 82 height 5
click at [214, 55] on span "[DATE]" at bounding box center [207, 55] width 13 height 5
click at [230, 123] on div "2019" at bounding box center [229, 122] width 19 height 11
click at [208, 86] on div "JAN" at bounding box center [208, 86] width 19 height 11
click at [228, 93] on div "1" at bounding box center [228, 93] width 11 height 11
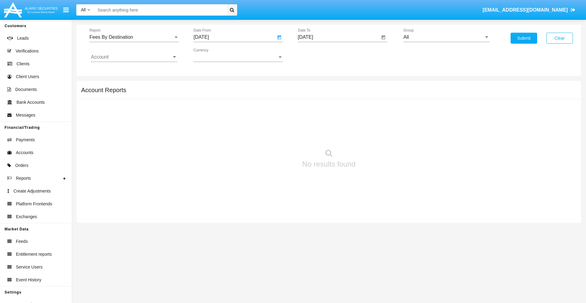
type input "[DATE]"
click at [339, 37] on input "[DATE]" at bounding box center [339, 36] width 82 height 5
click at [318, 55] on span "[DATE]" at bounding box center [312, 55] width 13 height 5
click at [334, 123] on div "2019" at bounding box center [333, 122] width 19 height 11
click at [312, 86] on div "JAN" at bounding box center [312, 86] width 19 height 11
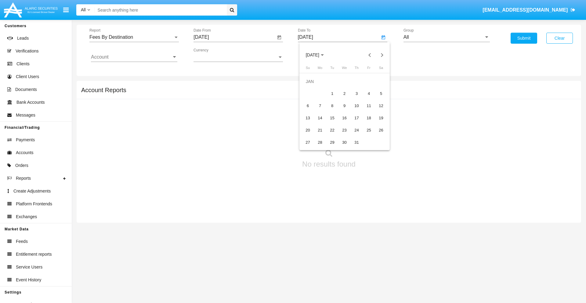
click at [332, 93] on div "1" at bounding box center [332, 93] width 11 height 11
type input "[DATE]"
click at [134, 57] on input "Account" at bounding box center [134, 56] width 86 height 5
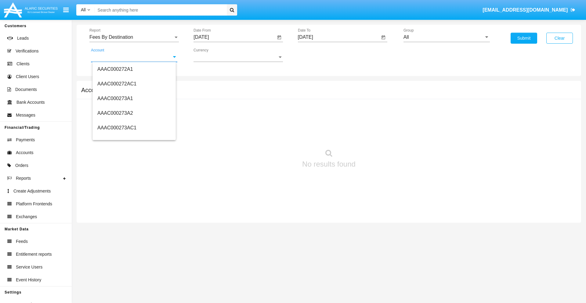
scroll to position [59004, 0]
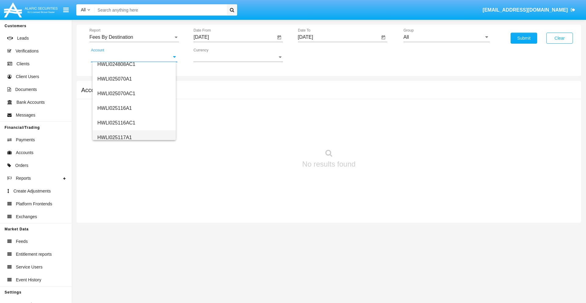
click at [114, 137] on span "HWLI025117A1" at bounding box center [114, 137] width 34 height 5
type input "HWLI025117A1"
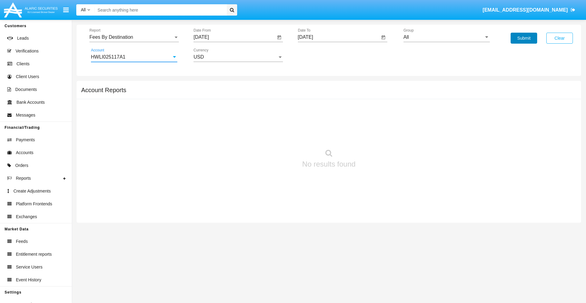
click at [524, 38] on button "Submit" at bounding box center [524, 38] width 27 height 11
click at [134, 37] on span "Report" at bounding box center [131, 36] width 84 height 5
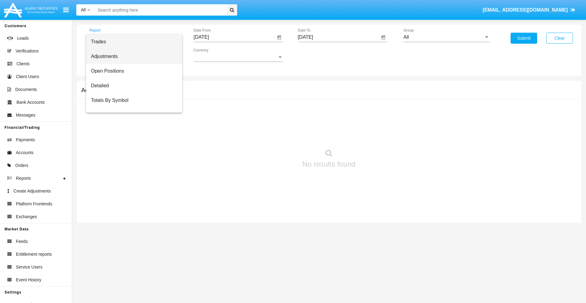
click at [132, 56] on span "Adjustments" at bounding box center [134, 56] width 86 height 15
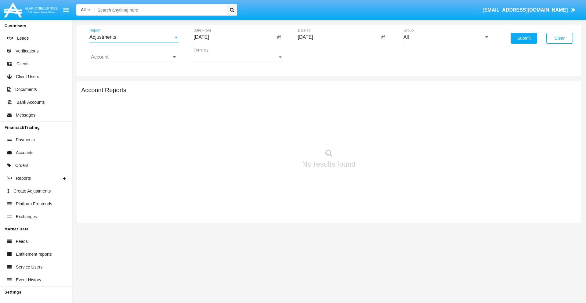
click at [234, 37] on input "[DATE]" at bounding box center [235, 36] width 82 height 5
click at [214, 55] on span "[DATE]" at bounding box center [207, 55] width 13 height 5
click at [272, 135] on div "2025" at bounding box center [272, 134] width 19 height 11
click at [251, 98] on div "[DATE]" at bounding box center [250, 98] width 19 height 11
click at [216, 130] on div "21" at bounding box center [215, 130] width 11 height 11
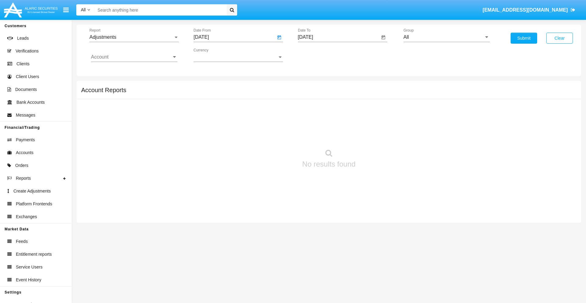
type input "[DATE]"
click at [339, 37] on input "[DATE]" at bounding box center [339, 36] width 82 height 5
click at [318, 55] on span "[DATE]" at bounding box center [312, 55] width 13 height 5
click at [376, 135] on div "2025" at bounding box center [376, 134] width 19 height 11
click at [376, 98] on div "AUG" at bounding box center [376, 98] width 19 height 11
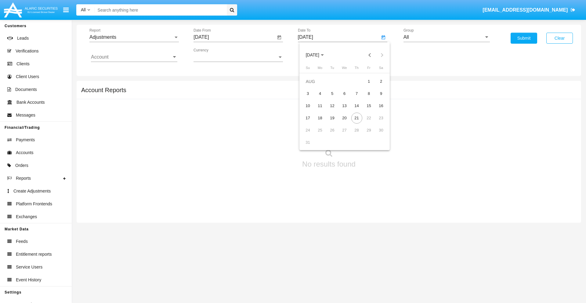
click at [357, 118] on div "21" at bounding box center [356, 118] width 11 height 11
type input "[DATE]"
click at [447, 37] on input "All" at bounding box center [447, 36] width 86 height 5
click at [426, 252] on span "Company AQA" at bounding box center [426, 254] width 32 height 5
type input "Company AQA"
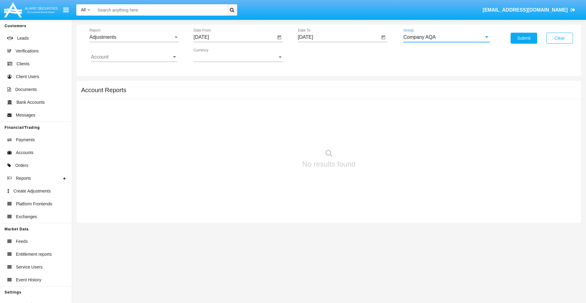
click at [134, 57] on input "Account" at bounding box center [134, 56] width 86 height 5
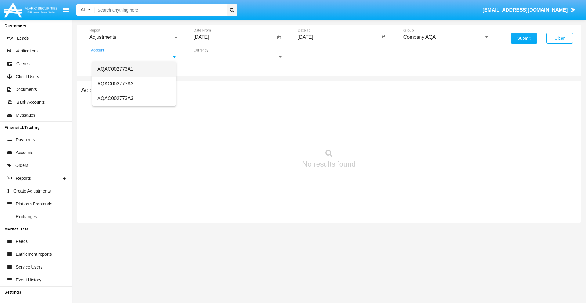
click at [115, 69] on span "AQAC002773A1" at bounding box center [115, 69] width 36 height 5
type input "AQAC002773A1"
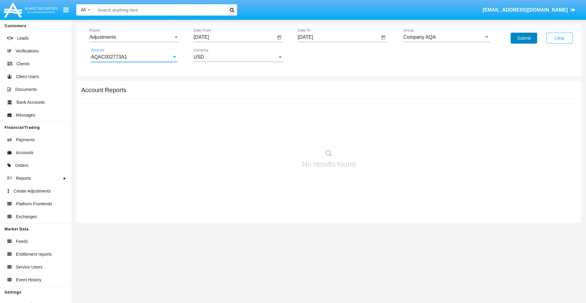
click at [524, 38] on button "Submit" at bounding box center [524, 38] width 27 height 11
click at [134, 37] on span "Report" at bounding box center [131, 36] width 84 height 5
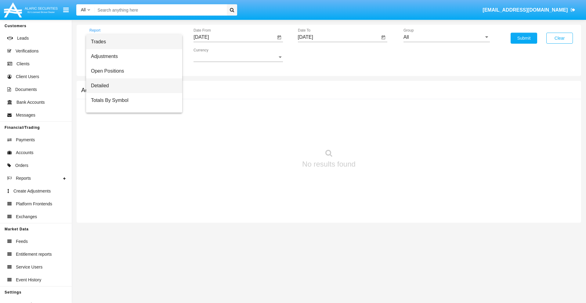
click at [132, 86] on span "Detailed" at bounding box center [134, 85] width 86 height 15
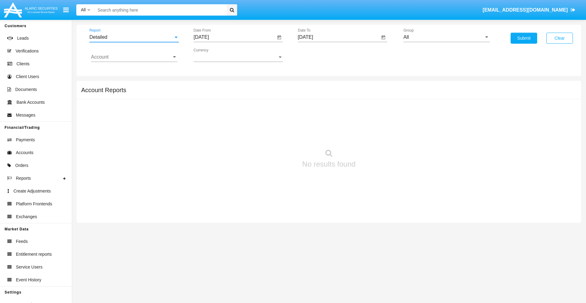
click at [234, 37] on input "[DATE]" at bounding box center [235, 36] width 82 height 5
click at [214, 55] on span "[DATE]" at bounding box center [207, 55] width 13 height 5
click at [272, 135] on div "2025" at bounding box center [272, 134] width 19 height 11
click at [272, 98] on div "AUG" at bounding box center [272, 98] width 19 height 11
click at [216, 106] on div "11" at bounding box center [215, 105] width 11 height 11
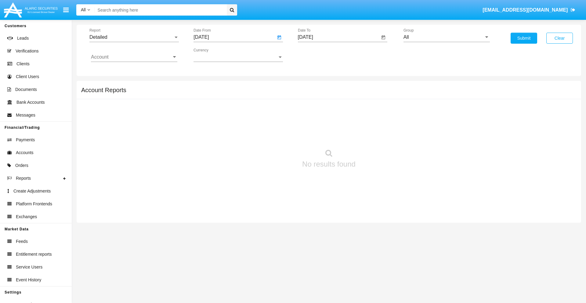
type input "[DATE]"
click at [339, 37] on input "[DATE]" at bounding box center [339, 36] width 82 height 5
click at [318, 55] on span "[DATE]" at bounding box center [312, 55] width 13 height 5
click at [376, 135] on div "2025" at bounding box center [376, 134] width 19 height 11
click at [376, 98] on div "AUG" at bounding box center [376, 98] width 19 height 11
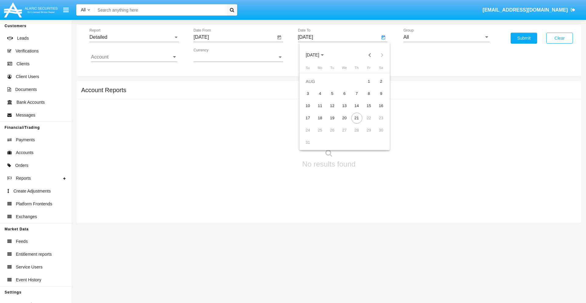
click at [357, 118] on div "21" at bounding box center [356, 118] width 11 height 11
type input "[DATE]"
click at [447, 37] on input "All" at bounding box center [447, 36] width 86 height 5
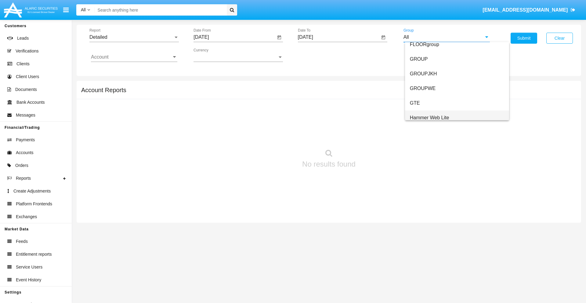
click at [430, 118] on span "Hammer Web Lite" at bounding box center [429, 117] width 39 height 5
type input "Hammer Web Lite"
click at [134, 57] on input "Account" at bounding box center [134, 56] width 86 height 5
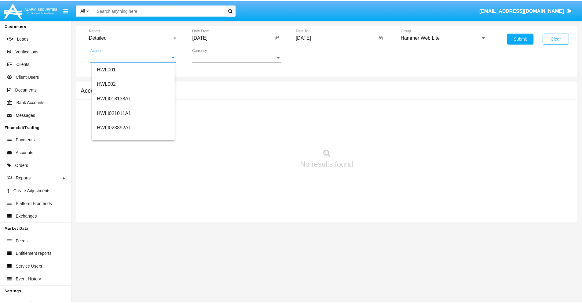
scroll to position [93, 0]
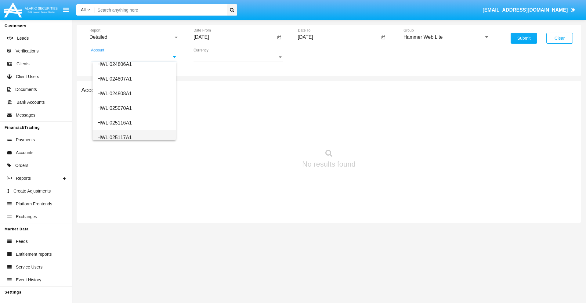
click at [114, 137] on span "HWLI025117A1" at bounding box center [114, 137] width 34 height 5
type input "HWLI025117A1"
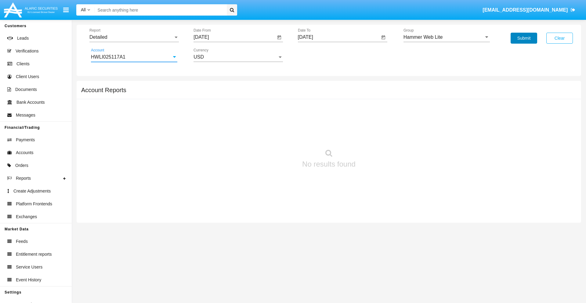
click at [524, 38] on button "Submit" at bounding box center [524, 38] width 27 height 11
click at [134, 37] on span "Report" at bounding box center [131, 36] width 84 height 5
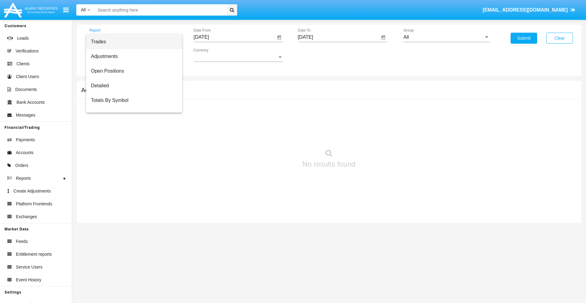
scroll to position [39, 0]
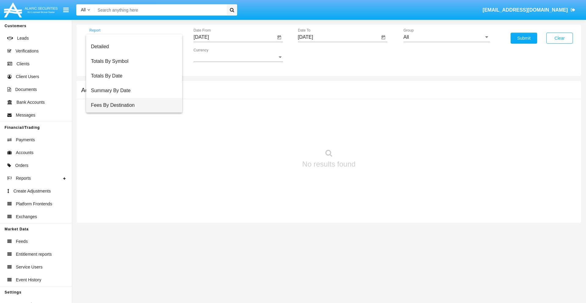
click at [132, 105] on span "Fees By Destination" at bounding box center [134, 105] width 86 height 15
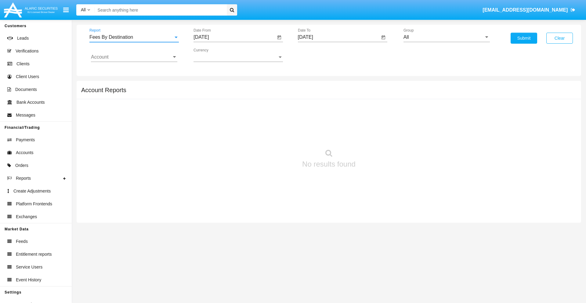
click at [234, 37] on input "[DATE]" at bounding box center [235, 36] width 82 height 5
click at [214, 55] on span "[DATE]" at bounding box center [207, 55] width 13 height 5
click at [272, 135] on div "2025" at bounding box center [272, 134] width 19 height 11
click at [208, 98] on div "MAY" at bounding box center [208, 98] width 19 height 11
click at [240, 118] on div "21" at bounding box center [240, 118] width 11 height 11
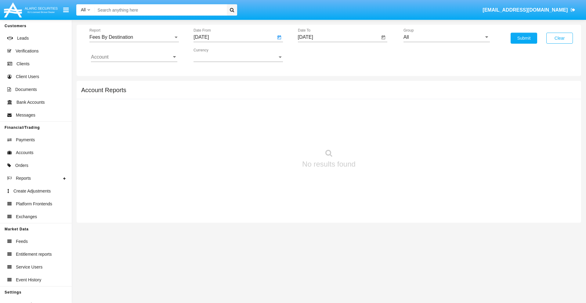
type input "05/21/25"
click at [339, 37] on input "[DATE]" at bounding box center [339, 36] width 82 height 5
click at [318, 55] on span "[DATE]" at bounding box center [312, 55] width 13 height 5
click at [376, 135] on div "2025" at bounding box center [376, 134] width 19 height 11
click at [376, 98] on div "AUG" at bounding box center [376, 98] width 19 height 11
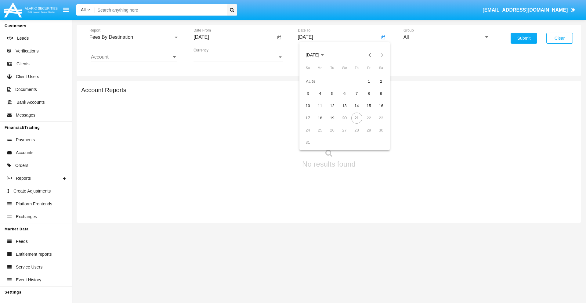
click at [357, 118] on div "21" at bounding box center [356, 118] width 11 height 11
type input "[DATE]"
click at [447, 37] on input "All" at bounding box center [447, 36] width 86 height 5
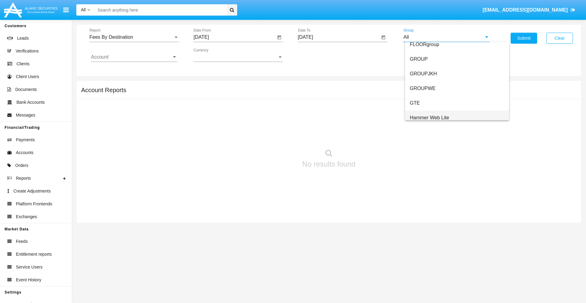
click at [430, 118] on span "Hammer Web Lite" at bounding box center [429, 117] width 39 height 5
type input "Hammer Web Lite"
click at [134, 57] on input "Account" at bounding box center [134, 56] width 86 height 5
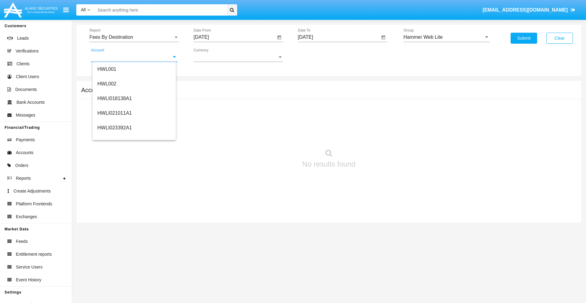
scroll to position [93, 0]
click at [114, 137] on span "HWLI025117A1" at bounding box center [114, 137] width 34 height 5
type input "HWLI025117A1"
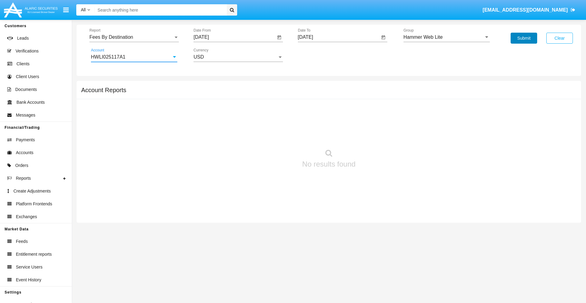
click at [524, 38] on button "Submit" at bounding box center [524, 38] width 27 height 11
click at [134, 37] on span "Report" at bounding box center [131, 36] width 84 height 5
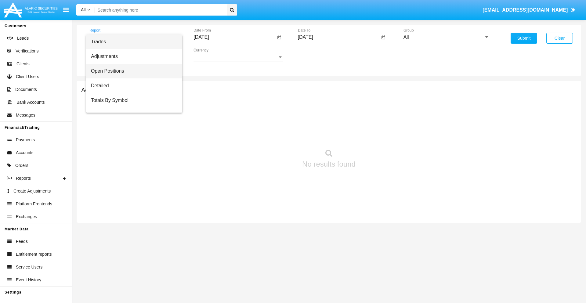
click at [132, 71] on span "Open Positions" at bounding box center [134, 71] width 86 height 15
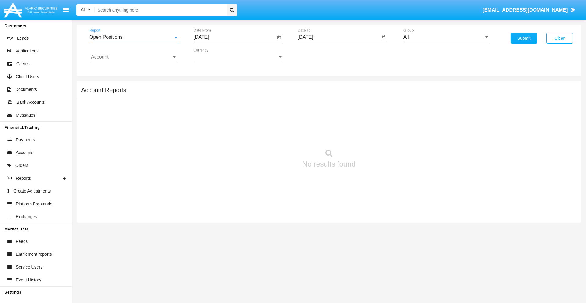
click at [234, 37] on input "[DATE]" at bounding box center [235, 36] width 82 height 5
click at [214, 55] on span "[DATE]" at bounding box center [207, 55] width 13 height 5
click at [272, 135] on div "2025" at bounding box center [272, 134] width 19 height 11
click at [251, 98] on div "[DATE]" at bounding box center [250, 98] width 19 height 11
click at [216, 130] on div "21" at bounding box center [215, 130] width 11 height 11
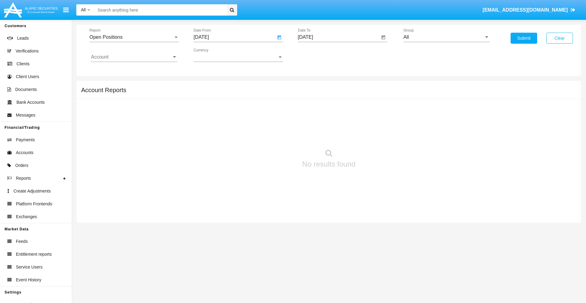
type input "[DATE]"
click at [339, 37] on input "[DATE]" at bounding box center [339, 36] width 82 height 5
click at [318, 55] on span "[DATE]" at bounding box center [312, 55] width 13 height 5
click at [376, 135] on div "2025" at bounding box center [376, 134] width 19 height 11
click at [376, 98] on div "AUG" at bounding box center [376, 98] width 19 height 11
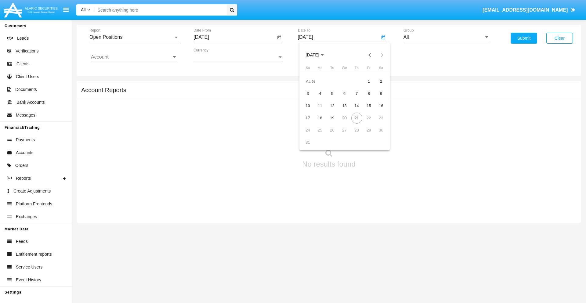
click at [357, 118] on div "21" at bounding box center [356, 118] width 11 height 11
type input "[DATE]"
click at [447, 37] on input "All" at bounding box center [447, 36] width 86 height 5
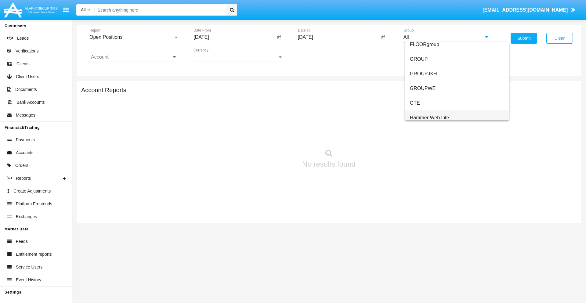
click at [430, 118] on span "Hammer Web Lite" at bounding box center [429, 117] width 39 height 5
type input "Hammer Web Lite"
click at [134, 57] on input "Account" at bounding box center [134, 56] width 86 height 5
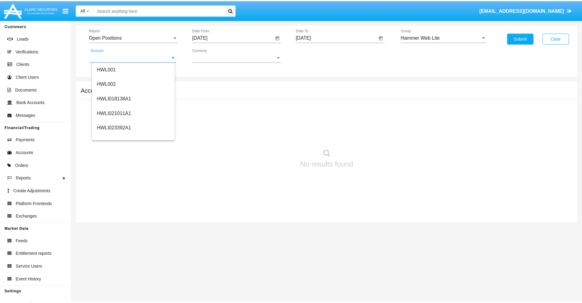
scroll to position [93, 0]
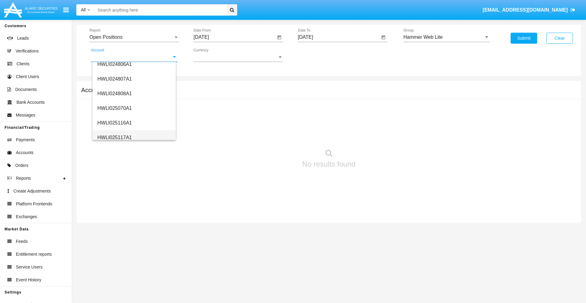
click at [114, 137] on span "HWLI025117A1" at bounding box center [114, 137] width 34 height 5
type input "HWLI025117A1"
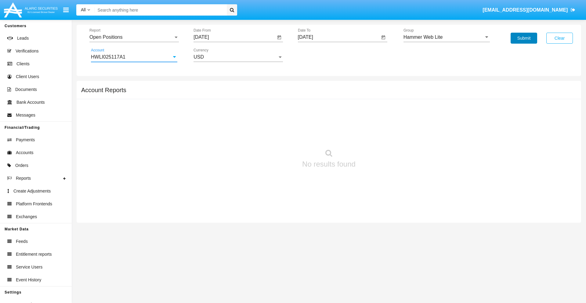
click at [524, 38] on button "Submit" at bounding box center [524, 38] width 27 height 11
click at [134, 37] on span "Report" at bounding box center [131, 36] width 84 height 5
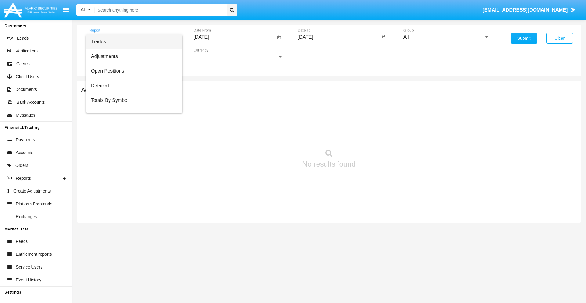
scroll to position [24, 0]
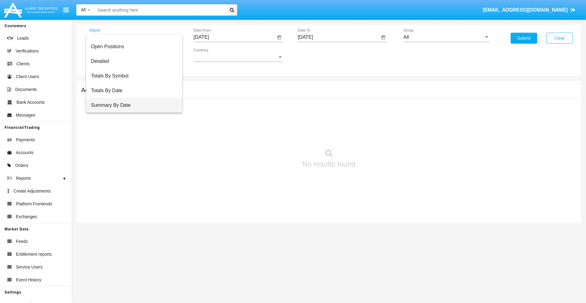
click at [132, 105] on span "Summary By Date" at bounding box center [134, 105] width 86 height 15
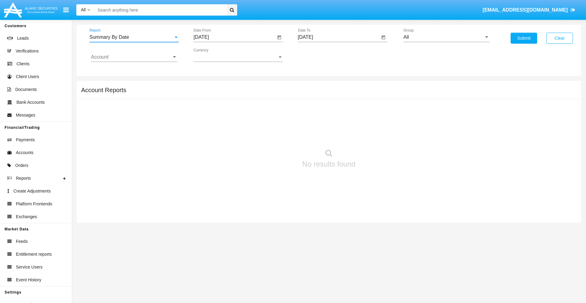
click at [234, 37] on input "[DATE]" at bounding box center [235, 36] width 82 height 5
click at [214, 55] on span "[DATE]" at bounding box center [207, 55] width 13 height 5
click at [272, 135] on div "2025" at bounding box center [272, 134] width 19 height 11
click at [272, 98] on div "AUG" at bounding box center [272, 98] width 19 height 11
click at [240, 93] on div "6" at bounding box center [240, 93] width 11 height 11
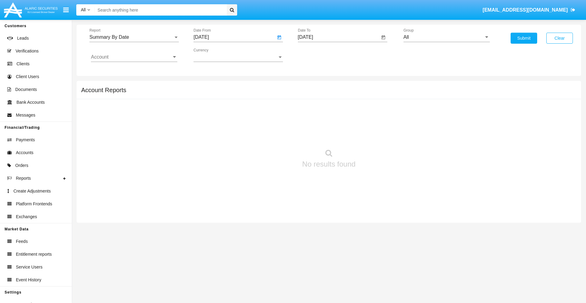
type input "[DATE]"
click at [339, 37] on input "[DATE]" at bounding box center [339, 36] width 82 height 5
click at [318, 55] on span "[DATE]" at bounding box center [312, 55] width 13 height 5
click at [376, 135] on div "2025" at bounding box center [376, 134] width 19 height 11
click at [376, 98] on div "AUG" at bounding box center [376, 98] width 19 height 11
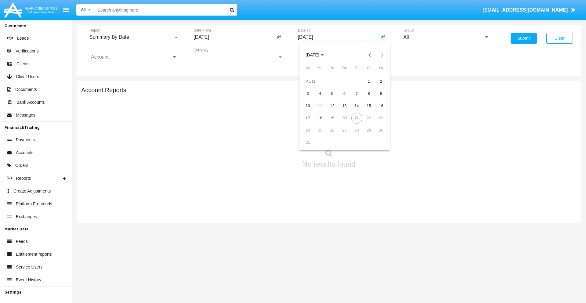
click at [357, 118] on div "21" at bounding box center [356, 118] width 11 height 11
type input "[DATE]"
click at [447, 37] on input "All" at bounding box center [447, 36] width 86 height 5
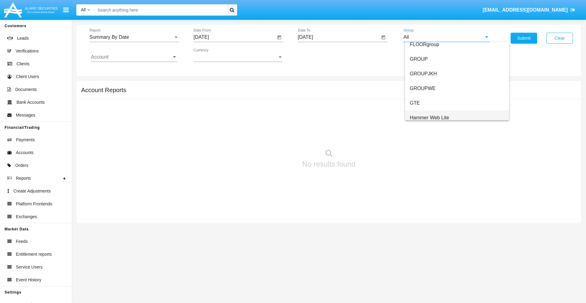
click at [430, 118] on span "Hammer Web Lite" at bounding box center [429, 117] width 39 height 5
type input "Hammer Web Lite"
click at [134, 57] on input "Account" at bounding box center [134, 56] width 86 height 5
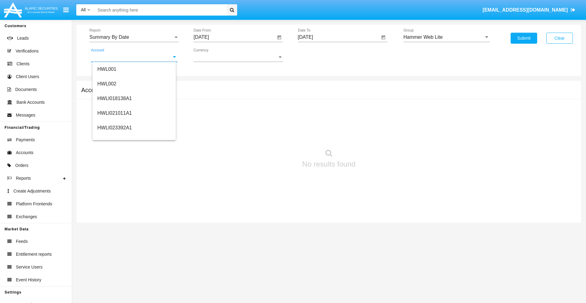
scroll to position [93, 0]
click at [114, 137] on span "HWLI025117A1" at bounding box center [114, 137] width 34 height 5
type input "HWLI025117A1"
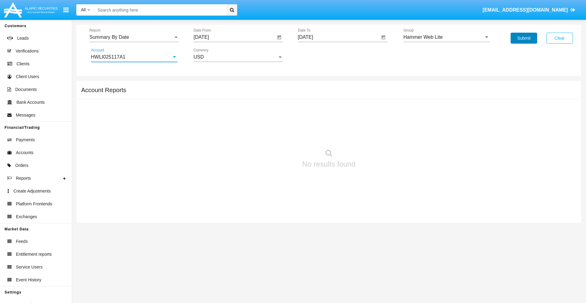
click at [524, 38] on button "Submit" at bounding box center [524, 38] width 27 height 11
click at [134, 37] on span "Report" at bounding box center [131, 36] width 84 height 5
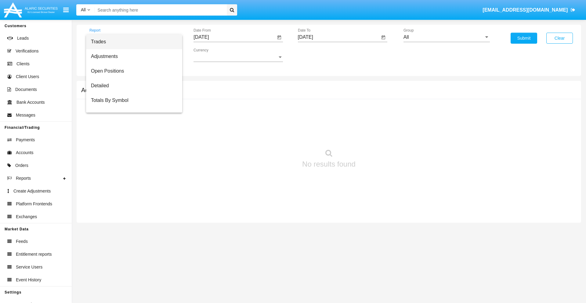
scroll to position [10, 0]
click at [132, 105] on span "Totals By Date" at bounding box center [134, 105] width 86 height 15
click at [234, 37] on input "[DATE]" at bounding box center [235, 36] width 82 height 5
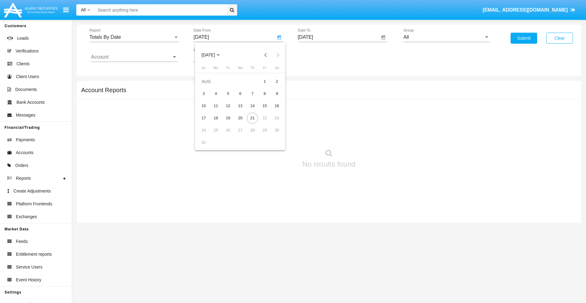
click at [214, 55] on span "[DATE]" at bounding box center [207, 55] width 13 height 5
click at [272, 135] on div "2025" at bounding box center [272, 134] width 19 height 11
click at [272, 98] on div "AUG" at bounding box center [272, 98] width 19 height 11
click at [240, 93] on div "6" at bounding box center [240, 93] width 11 height 11
type input "08/06/25"
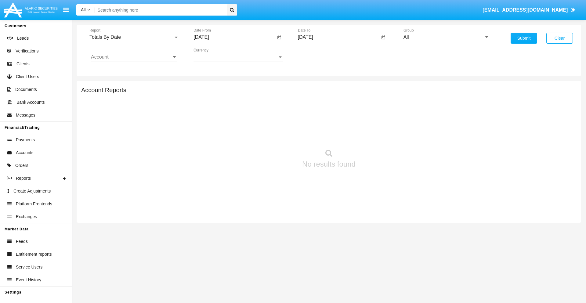
click at [339, 37] on input "[DATE]" at bounding box center [339, 36] width 82 height 5
click at [318, 55] on span "[DATE]" at bounding box center [312, 55] width 13 height 5
click at [376, 135] on div "2025" at bounding box center [376, 134] width 19 height 11
click at [376, 98] on div "AUG" at bounding box center [376, 98] width 19 height 11
click at [357, 118] on div "21" at bounding box center [356, 118] width 11 height 11
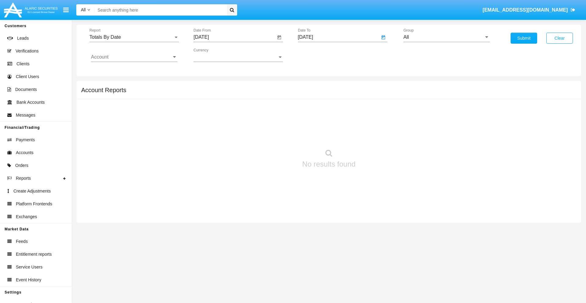
type input "[DATE]"
click at [447, 37] on input "All" at bounding box center [447, 36] width 86 height 5
click at [430, 118] on span "Hammer Web Lite" at bounding box center [429, 117] width 39 height 5
type input "Hammer Web Lite"
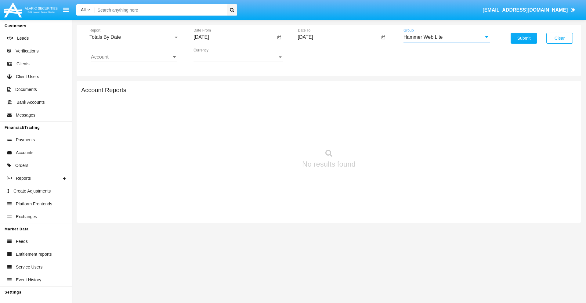
click at [134, 57] on input "Account" at bounding box center [134, 56] width 86 height 5
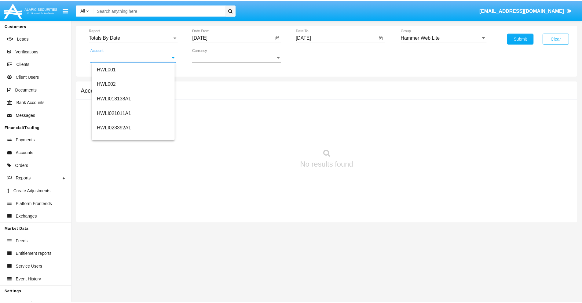
scroll to position [93, 0]
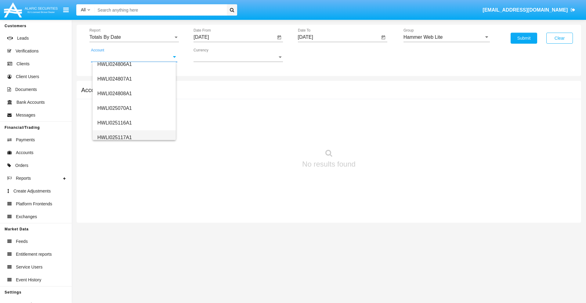
click at [114, 137] on span "HWLI025117A1" at bounding box center [114, 137] width 34 height 5
type input "HWLI025117A1"
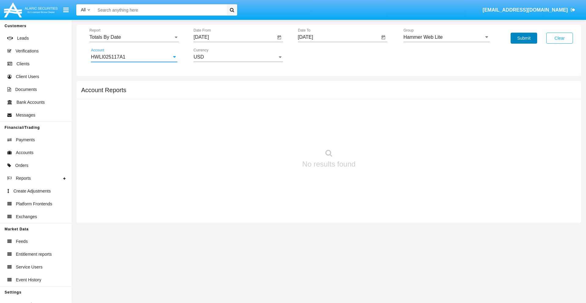
click at [524, 38] on button "Submit" at bounding box center [524, 38] width 27 height 11
click at [134, 37] on span "Report" at bounding box center [131, 36] width 84 height 5
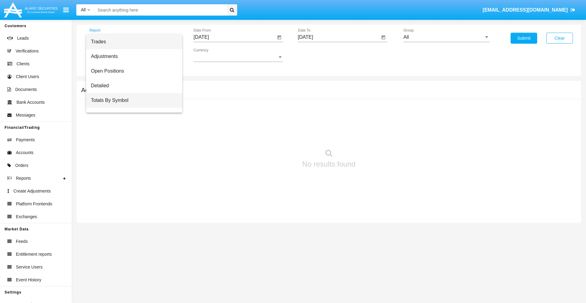
click at [132, 100] on span "Totals By Symbol" at bounding box center [134, 100] width 86 height 15
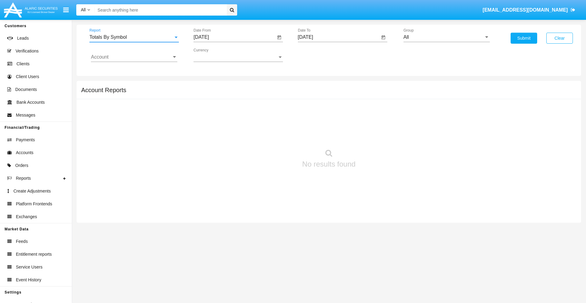
click at [234, 37] on input "[DATE]" at bounding box center [235, 36] width 82 height 5
click at [214, 55] on span "[DATE]" at bounding box center [207, 55] width 13 height 5
click at [272, 135] on div "2025" at bounding box center [272, 134] width 19 height 11
click at [251, 98] on div "[DATE]" at bounding box center [250, 98] width 19 height 11
click at [228, 130] on div "22" at bounding box center [228, 130] width 11 height 11
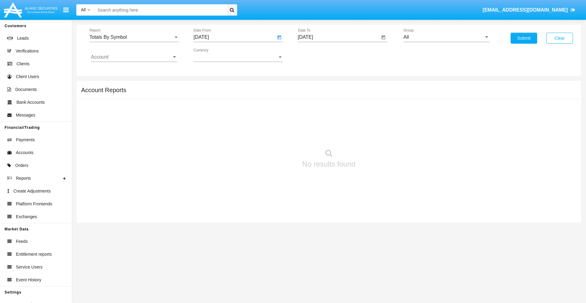
type input "[DATE]"
click at [339, 37] on input "[DATE]" at bounding box center [339, 36] width 82 height 5
click at [318, 55] on span "[DATE]" at bounding box center [312, 55] width 13 height 5
click at [376, 135] on div "2025" at bounding box center [376, 134] width 19 height 11
click at [376, 98] on div "AUG" at bounding box center [376, 98] width 19 height 11
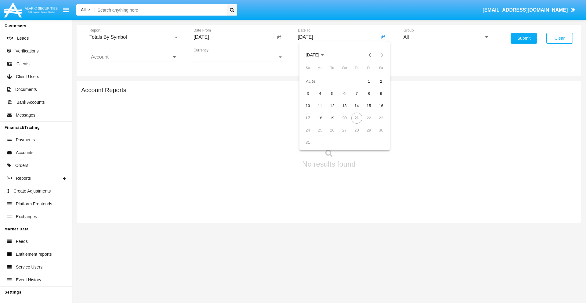
click at [357, 118] on div "21" at bounding box center [356, 118] width 11 height 11
type input "[DATE]"
click at [447, 37] on input "All" at bounding box center [447, 36] width 86 height 5
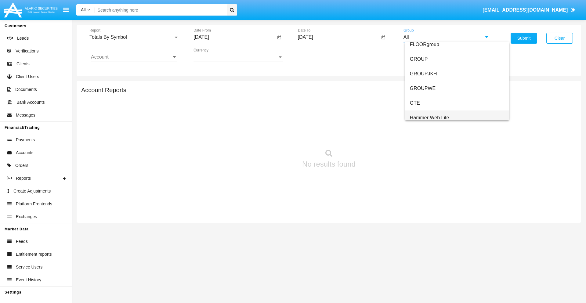
click at [430, 118] on span "Hammer Web Lite" at bounding box center [429, 117] width 39 height 5
type input "Hammer Web Lite"
click at [134, 57] on input "Account" at bounding box center [134, 56] width 86 height 5
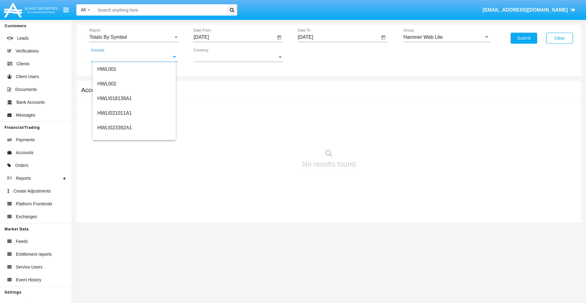
click at [114, 228] on span "HWLI025117A1" at bounding box center [114, 230] width 34 height 5
type input "HWLI025117A1"
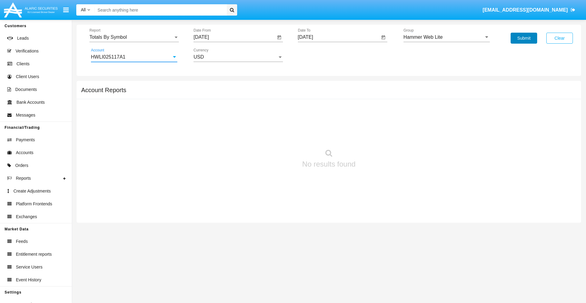
click at [524, 38] on button "Submit" at bounding box center [524, 38] width 27 height 11
click at [134, 37] on span "Report" at bounding box center [131, 36] width 84 height 5
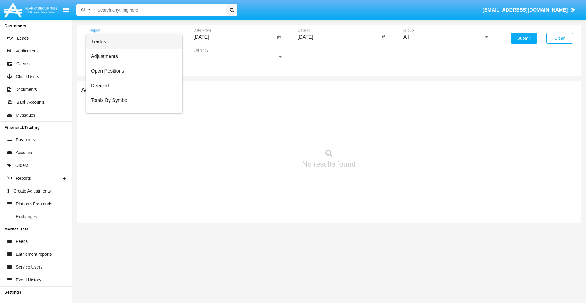
click at [132, 42] on span "Trades" at bounding box center [134, 41] width 86 height 15
click at [234, 37] on input "[DATE]" at bounding box center [235, 36] width 82 height 5
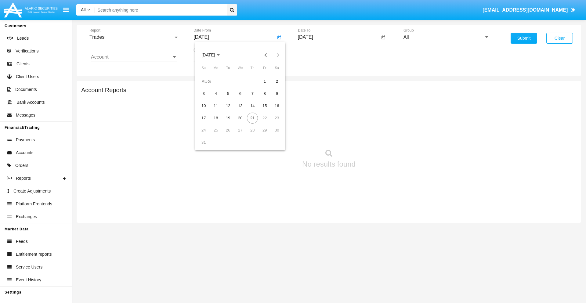
click at [214, 55] on span "AUG 2025" at bounding box center [207, 55] width 13 height 5
click at [272, 135] on div "2025" at bounding box center [272, 134] width 19 height 11
click at [208, 98] on div "MAY" at bounding box center [208, 98] width 19 height 11
click at [240, 118] on div "21" at bounding box center [240, 118] width 11 height 11
type input "05/21/25"
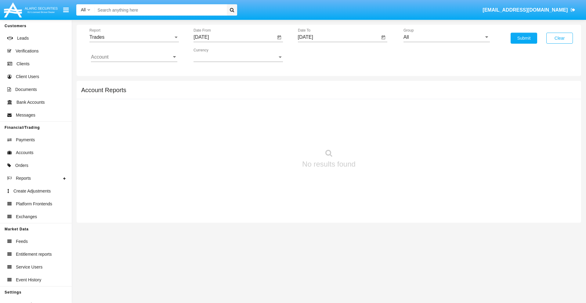
click at [339, 37] on input "[DATE]" at bounding box center [339, 36] width 82 height 5
click at [318, 55] on span "AUG 2025" at bounding box center [312, 55] width 13 height 5
click at [376, 135] on div "2025" at bounding box center [376, 134] width 19 height 11
click at [376, 98] on div "AUG" at bounding box center [376, 98] width 19 height 11
click at [357, 118] on div "21" at bounding box center [356, 118] width 11 height 11
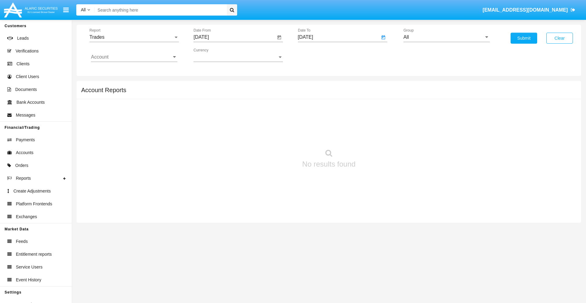
type input "08/21/25"
click at [447, 37] on input "All" at bounding box center [447, 36] width 86 height 5
click at [430, 118] on span "Hammer Web Lite" at bounding box center [429, 117] width 39 height 5
type input "Hammer Web Lite"
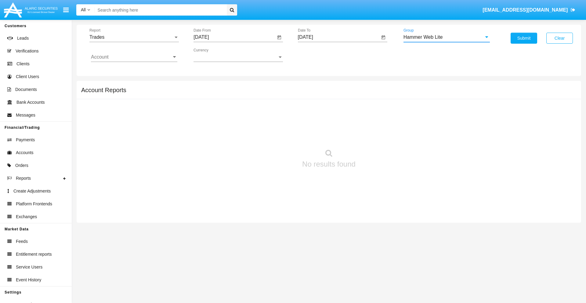
click at [134, 57] on input "Account" at bounding box center [134, 56] width 86 height 5
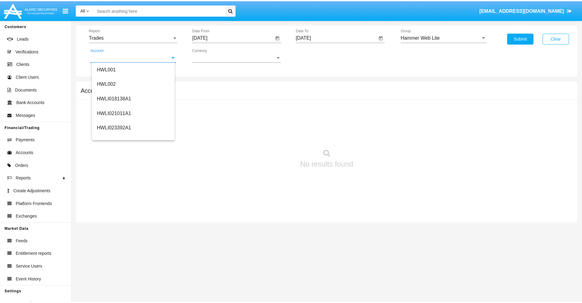
scroll to position [93, 0]
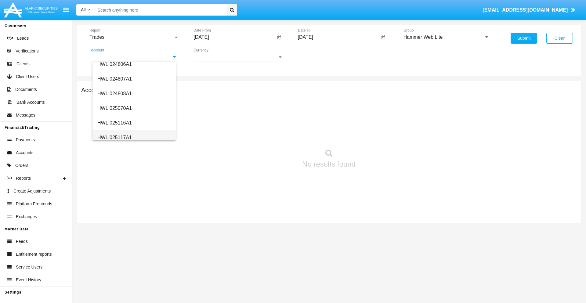
click at [114, 137] on span "HWLI025117A1" at bounding box center [114, 137] width 34 height 5
type input "HWLI025117A1"
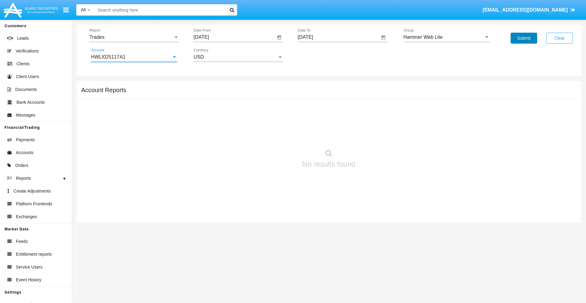
click at [524, 38] on button "Submit" at bounding box center [524, 38] width 27 height 11
click at [134, 37] on span "Report" at bounding box center [131, 36] width 84 height 5
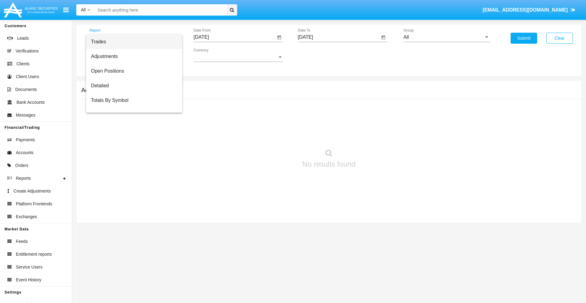
click at [132, 42] on span "Trades" at bounding box center [134, 41] width 86 height 15
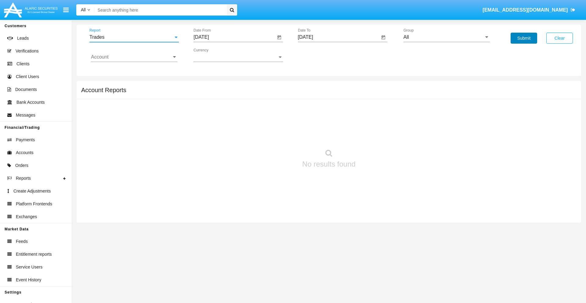
click at [524, 38] on button "Submit" at bounding box center [524, 38] width 27 height 11
click at [134, 37] on span "Report" at bounding box center [131, 36] width 84 height 5
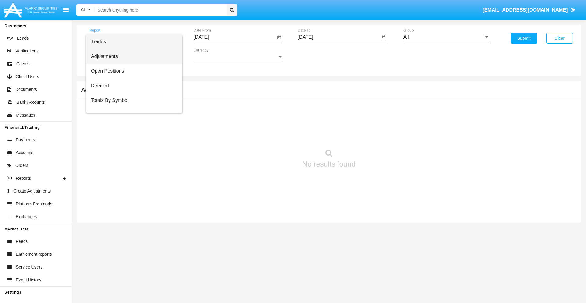
click at [132, 56] on span "Adjustments" at bounding box center [134, 56] width 86 height 15
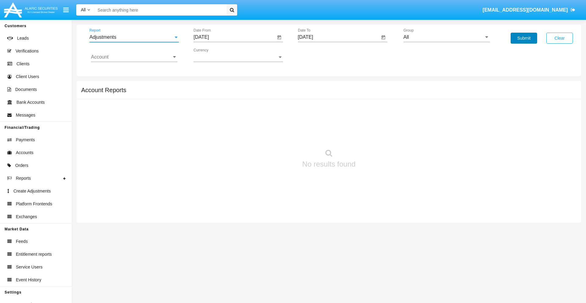
click at [524, 38] on button "Submit" at bounding box center [524, 38] width 27 height 11
click at [134, 37] on span "Report" at bounding box center [131, 36] width 84 height 5
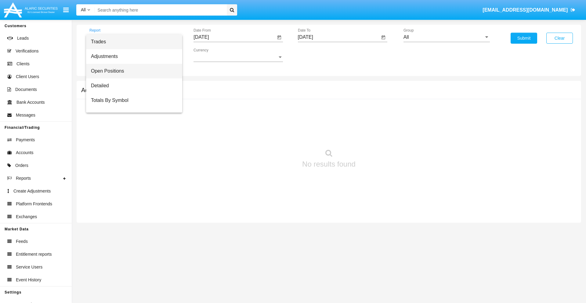
click at [132, 71] on span "Open Positions" at bounding box center [134, 71] width 86 height 15
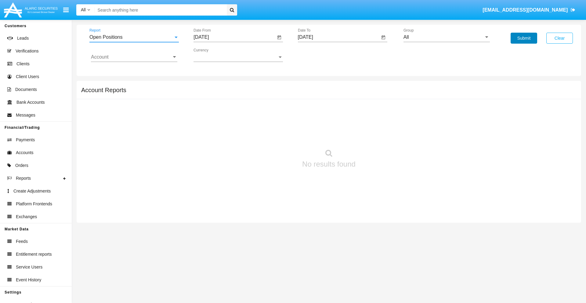
click at [524, 38] on button "Submit" at bounding box center [524, 38] width 27 height 11
click at [134, 37] on span "Report" at bounding box center [131, 36] width 84 height 5
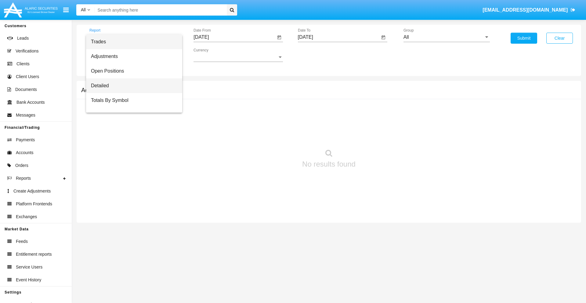
click at [132, 86] on span "Detailed" at bounding box center [134, 85] width 86 height 15
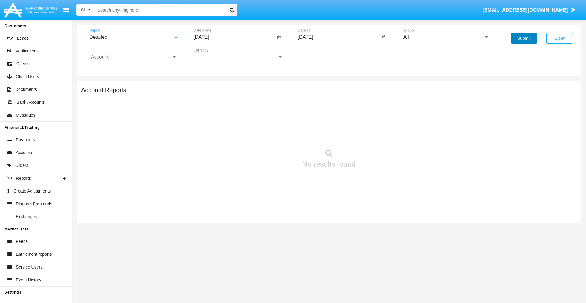
click at [524, 38] on button "Submit" at bounding box center [524, 38] width 27 height 11
click at [134, 37] on span "Report" at bounding box center [131, 36] width 84 height 5
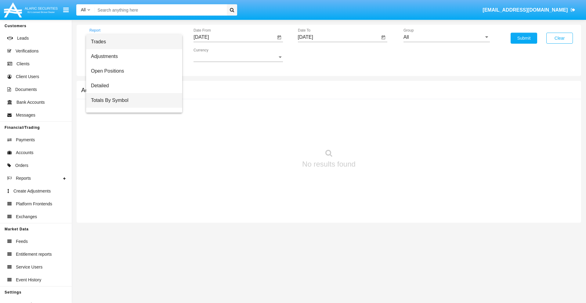
click at [132, 100] on span "Totals By Symbol" at bounding box center [134, 100] width 86 height 15
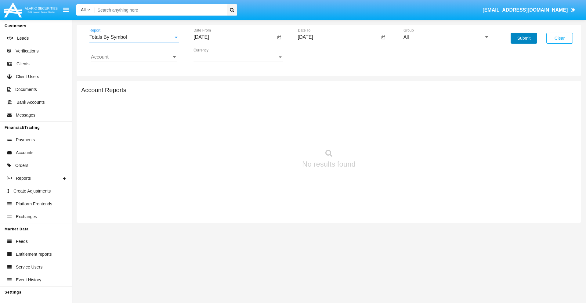
click at [524, 38] on button "Submit" at bounding box center [524, 38] width 27 height 11
click at [134, 37] on span "Report" at bounding box center [131, 36] width 84 height 5
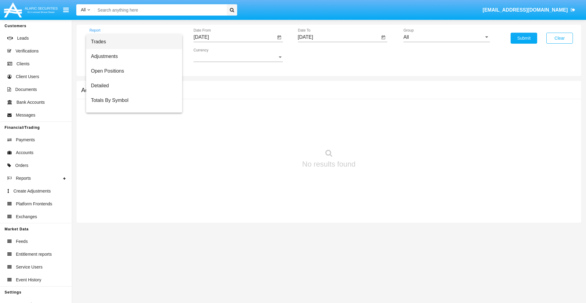
scroll to position [10, 0]
click at [132, 105] on span "Totals By Date" at bounding box center [134, 105] width 86 height 15
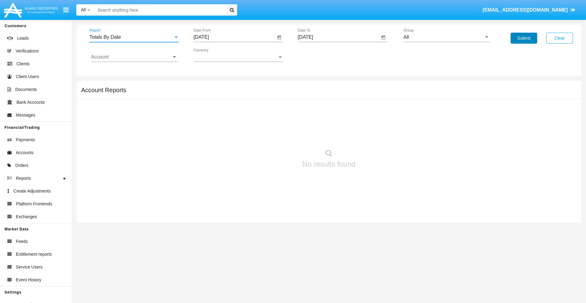
click at [524, 38] on button "Submit" at bounding box center [524, 38] width 27 height 11
click at [134, 37] on span "Report" at bounding box center [131, 36] width 84 height 5
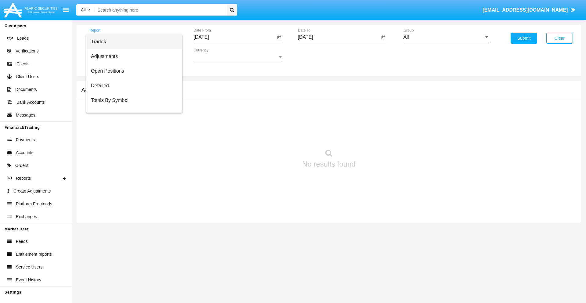
scroll to position [24, 0]
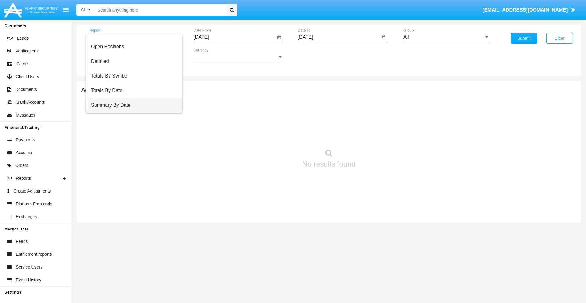
click at [132, 105] on span "Summary By Date" at bounding box center [134, 105] width 86 height 15
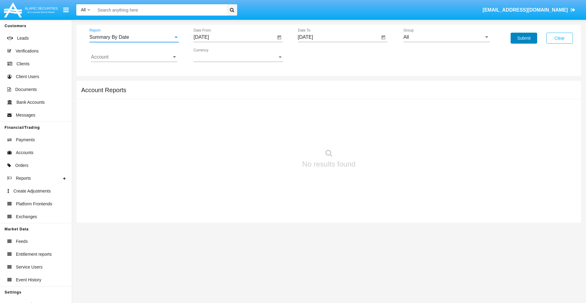
click at [524, 38] on button "Submit" at bounding box center [524, 38] width 27 height 11
